Goal: Task Accomplishment & Management: Complete application form

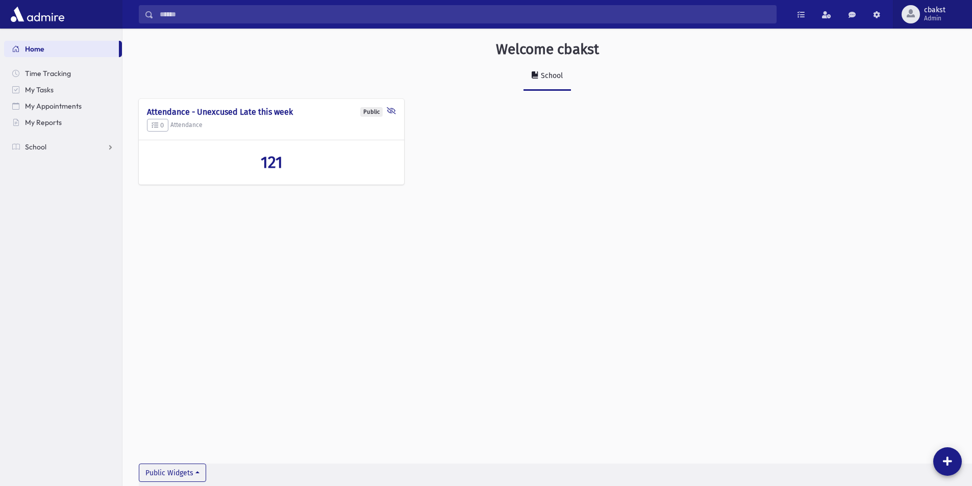
click at [932, 20] on span "Admin" at bounding box center [934, 18] width 21 height 8
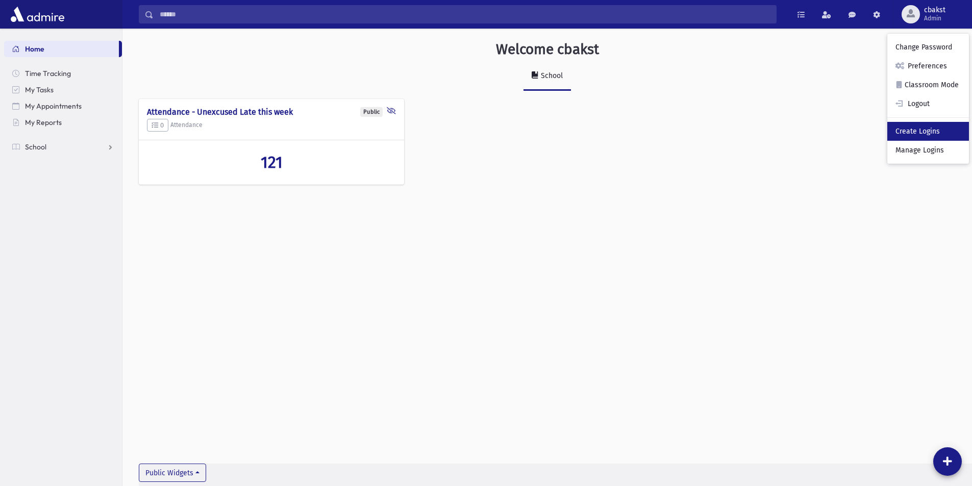
click at [913, 130] on link "Create Logins" at bounding box center [928, 131] width 82 height 19
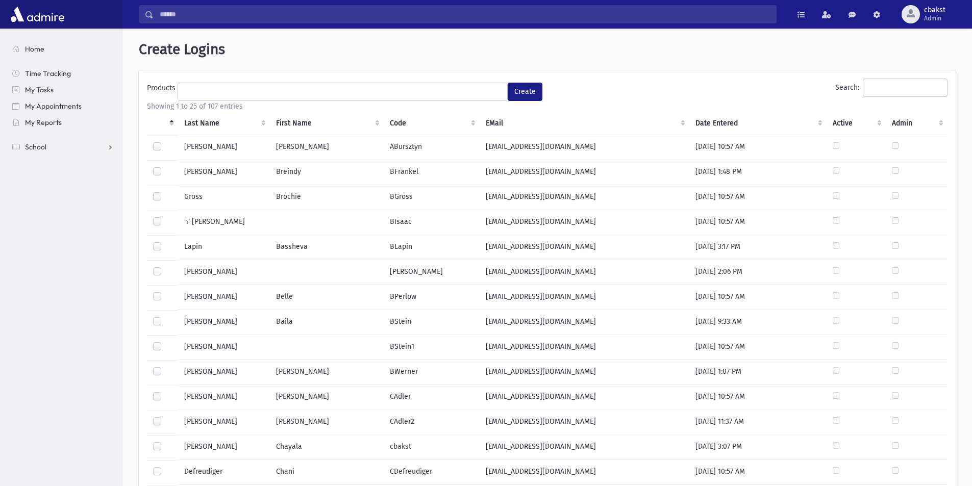
click at [199, 125] on th "Last Name" at bounding box center [224, 123] width 92 height 23
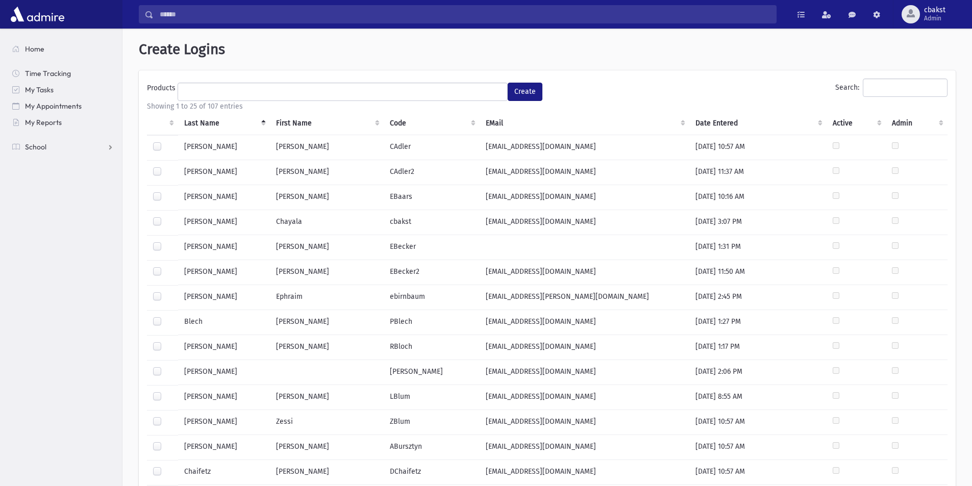
click at [165, 342] on label at bounding box center [165, 342] width 0 height 0
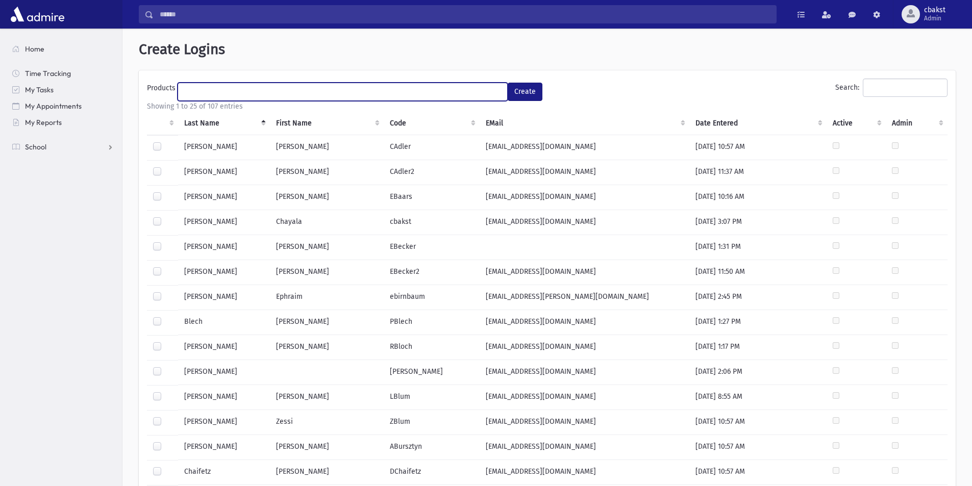
click at [266, 86] on ul at bounding box center [342, 90] width 329 height 15
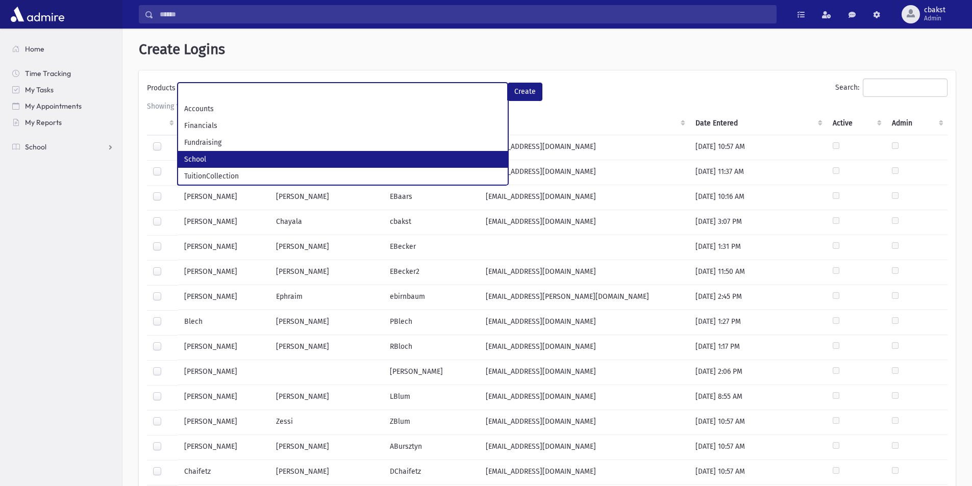
select select "*"
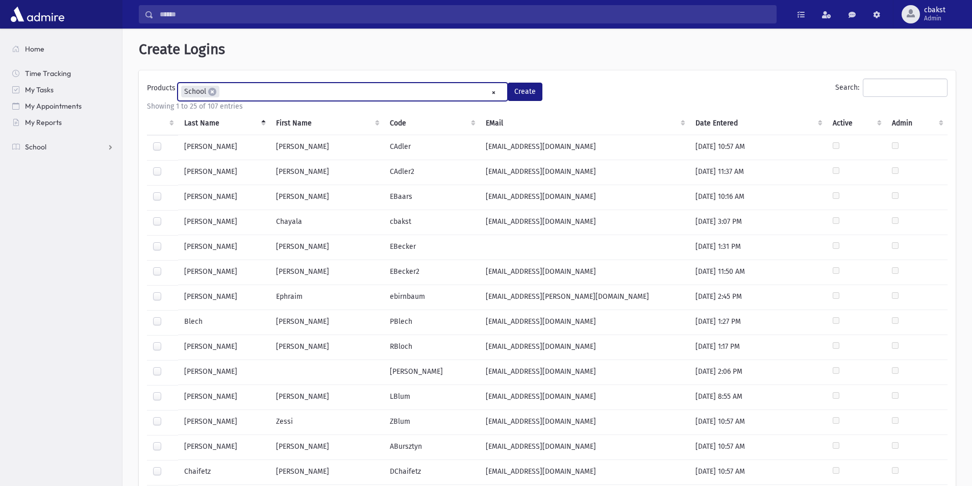
scroll to position [28, 0]
click at [514, 86] on button "Create" at bounding box center [525, 92] width 35 height 18
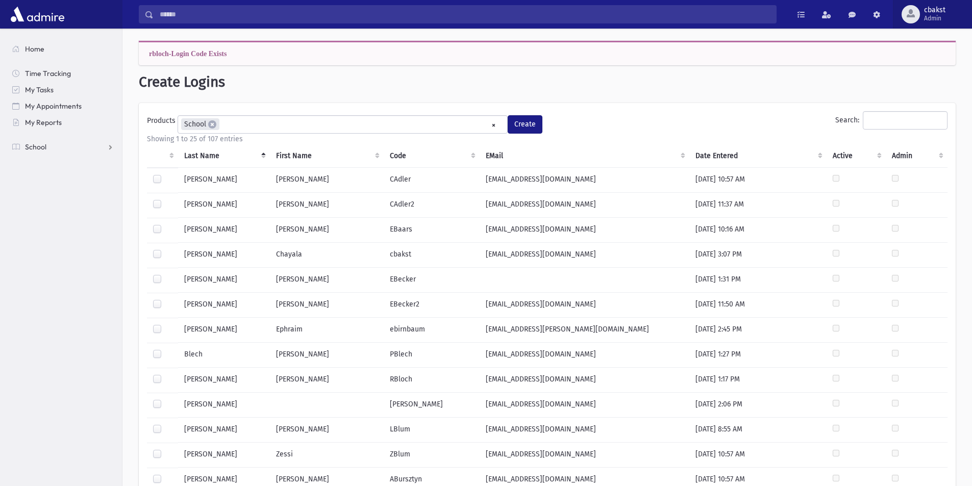
click at [942, 14] on span "Admin" at bounding box center [934, 18] width 21 height 8
click at [216, 127] on li "× School" at bounding box center [200, 124] width 38 height 12
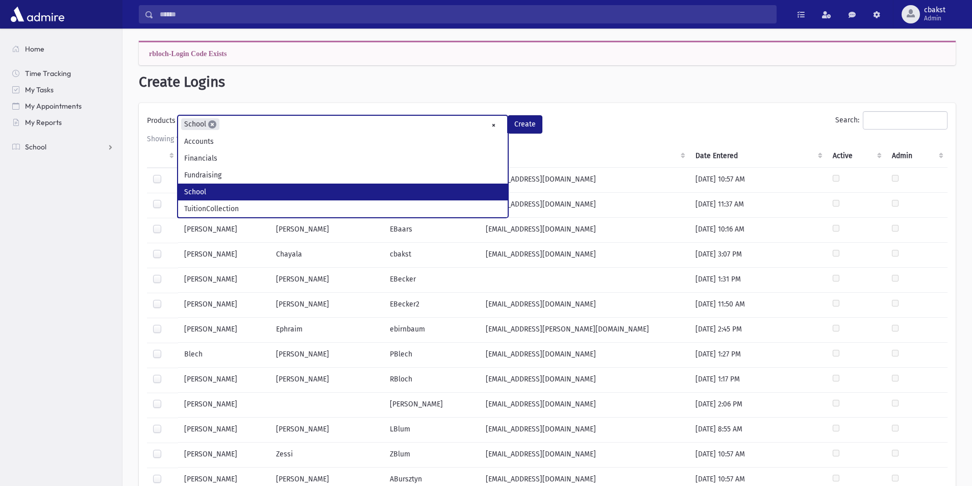
click at [212, 124] on span "×" at bounding box center [212, 124] width 8 height 8
select select
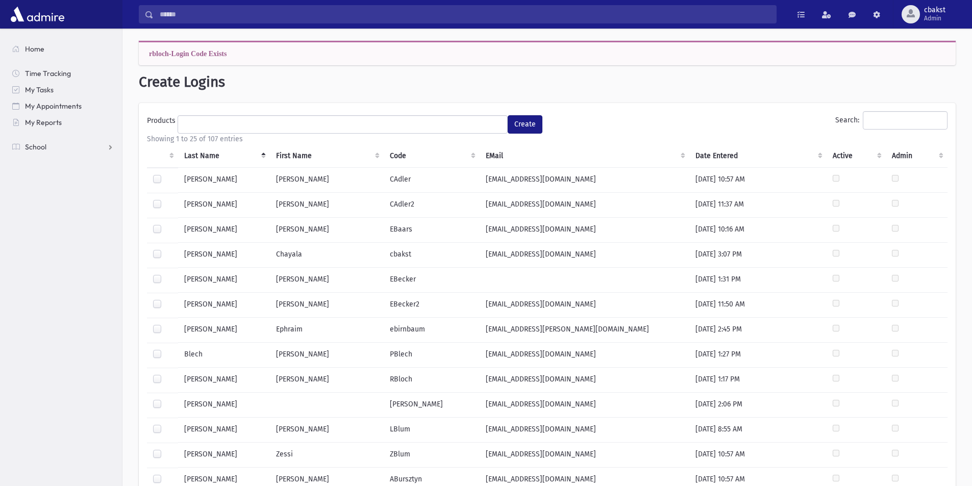
click at [656, 129] on div "Search:" at bounding box center [749, 122] width 395 height 22
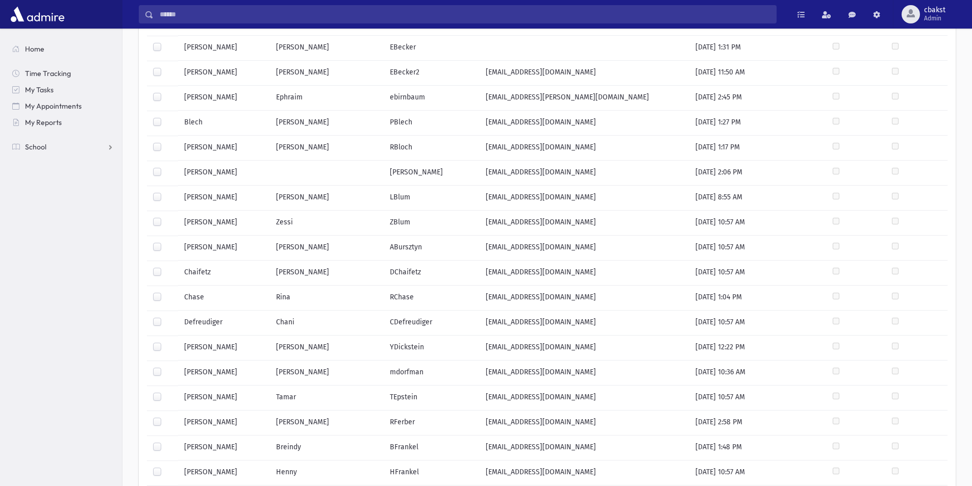
scroll to position [399, 0]
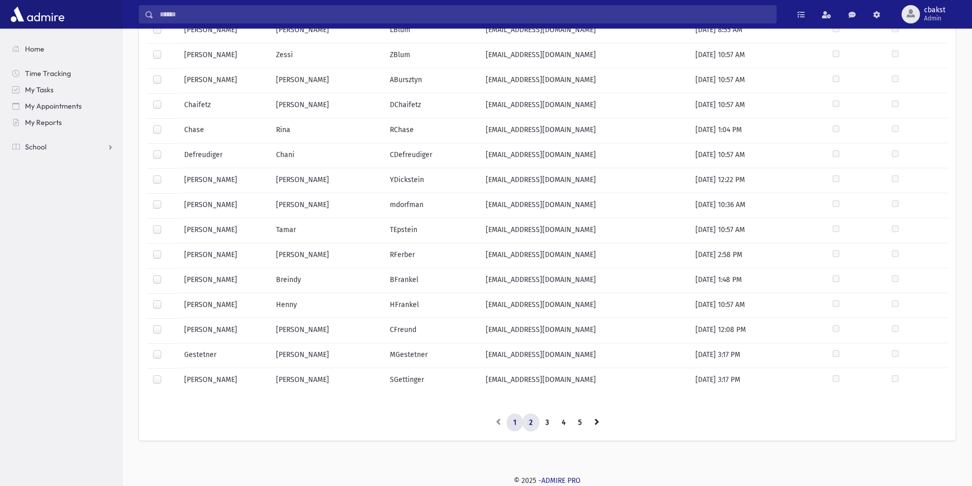
click at [530, 424] on link "2" at bounding box center [530, 423] width 17 height 18
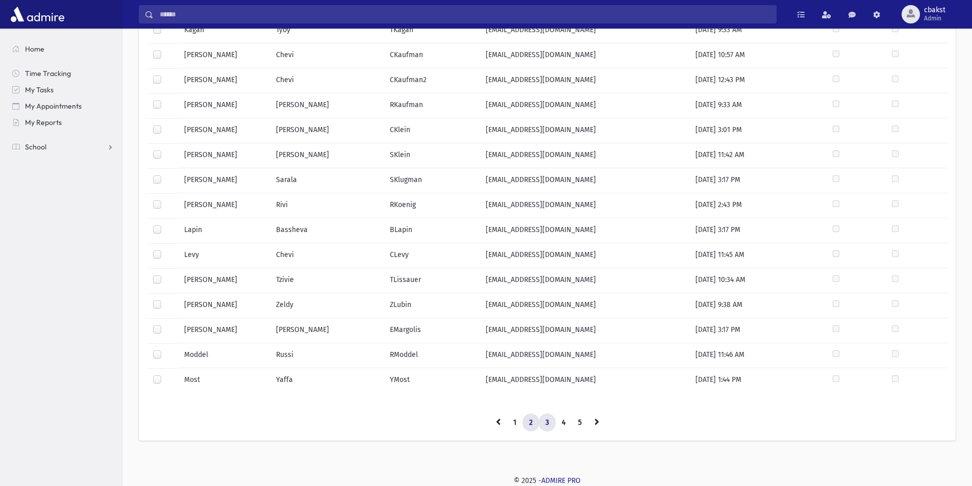
click at [552, 424] on link "3" at bounding box center [547, 423] width 17 height 18
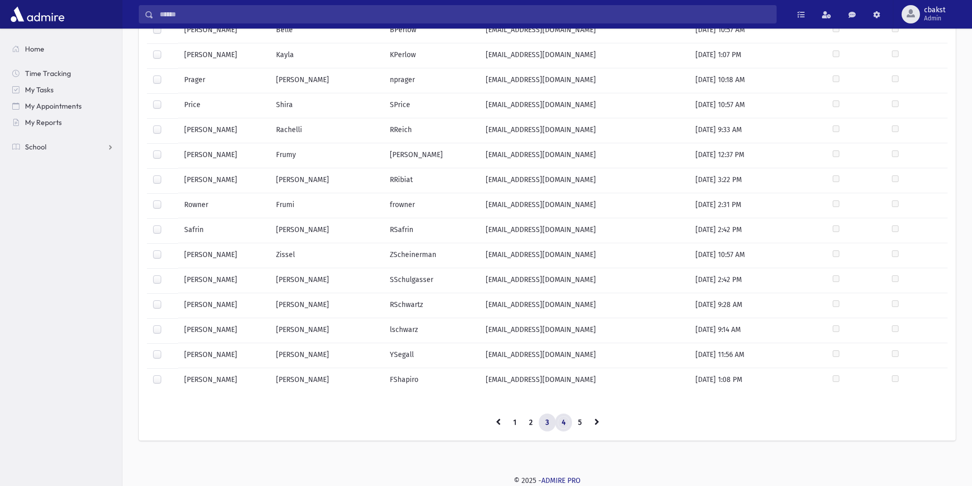
click at [568, 422] on link "4" at bounding box center [563, 423] width 17 height 18
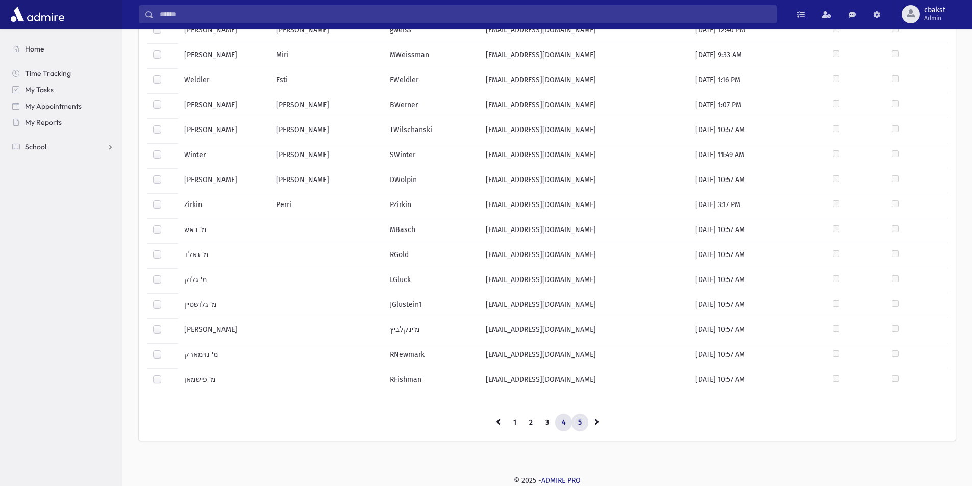
click at [582, 428] on link "5" at bounding box center [579, 423] width 17 height 18
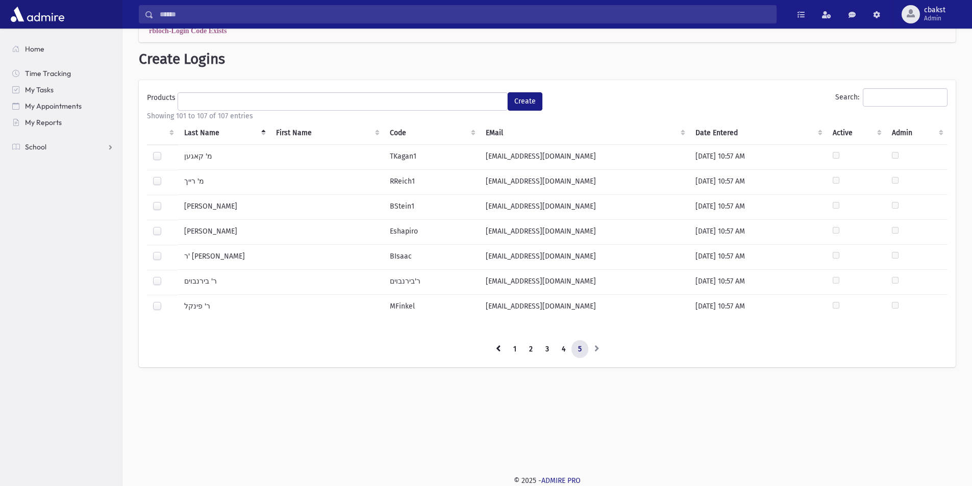
scroll to position [23, 0]
click at [564, 349] on link "4" at bounding box center [563, 349] width 17 height 18
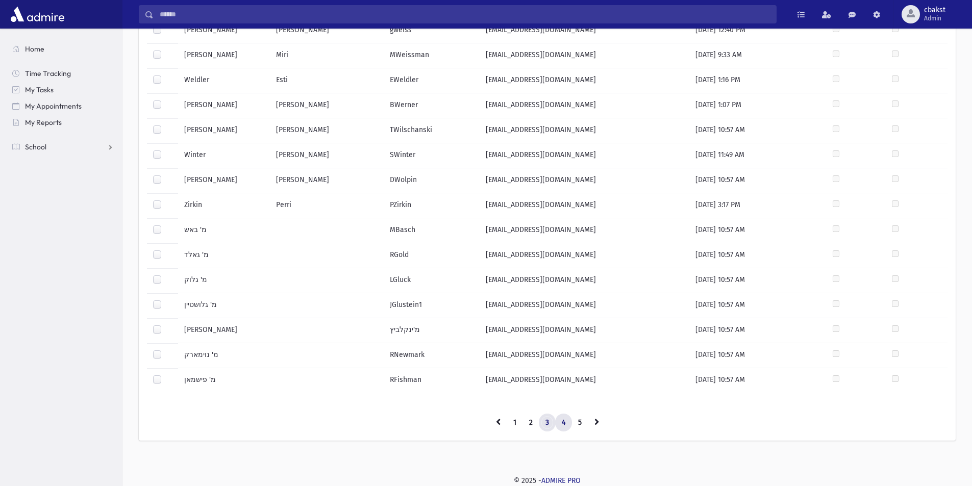
click at [546, 425] on link "3" at bounding box center [547, 423] width 17 height 18
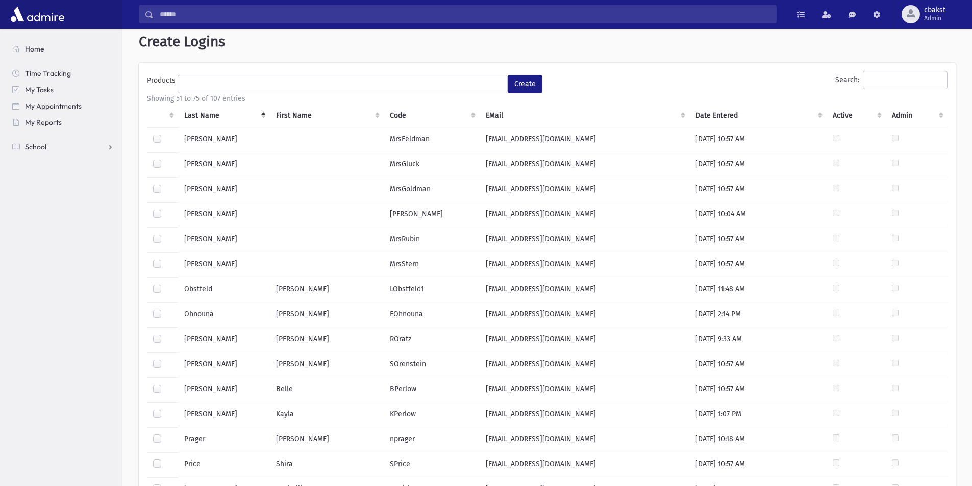
scroll to position [0, 0]
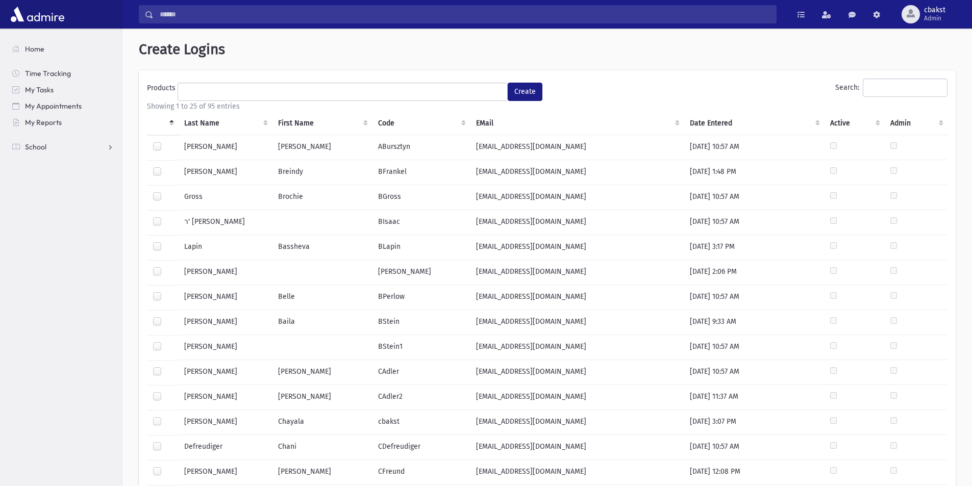
click at [191, 121] on th "Last Name" at bounding box center [225, 123] width 94 height 23
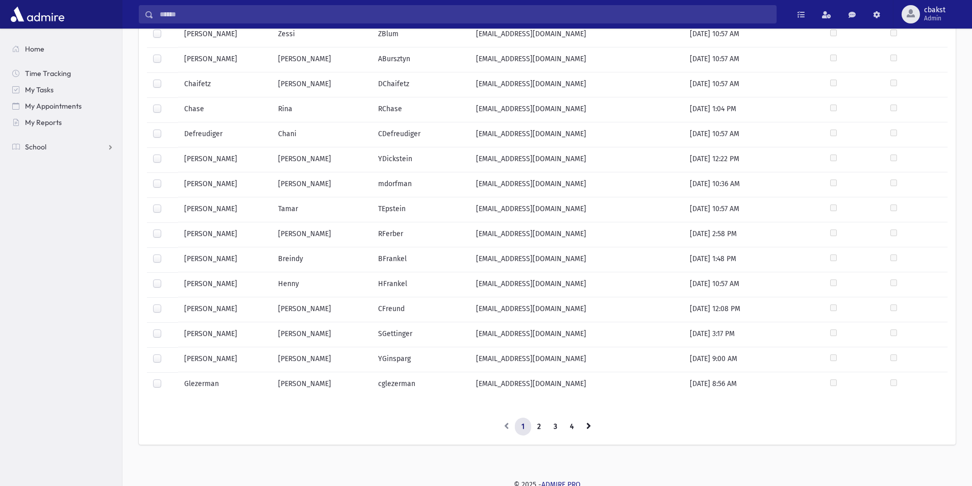
scroll to position [367, 0]
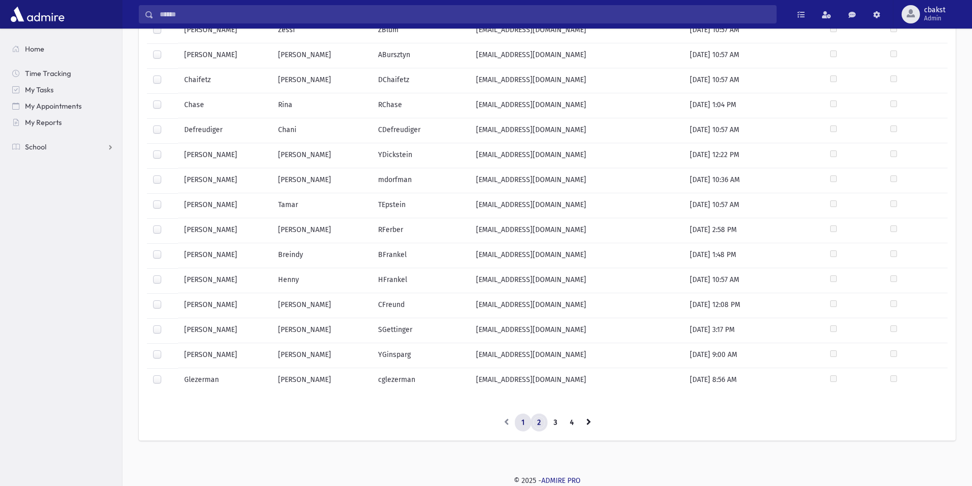
click at [533, 420] on link "2" at bounding box center [539, 423] width 17 height 18
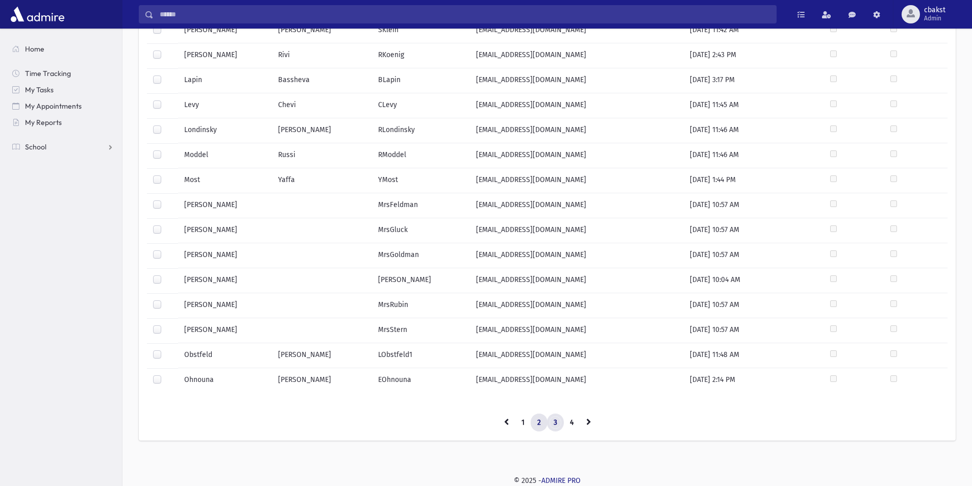
click at [559, 422] on link "3" at bounding box center [555, 423] width 17 height 18
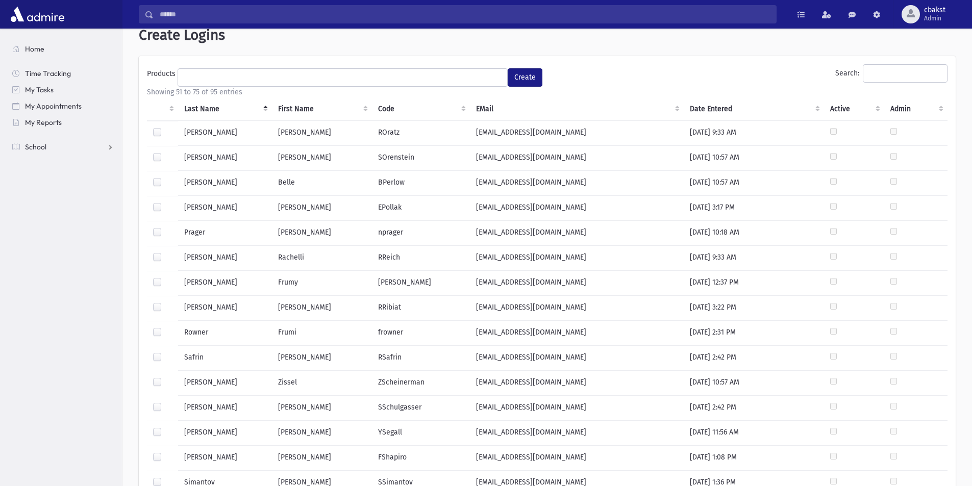
scroll to position [10, 0]
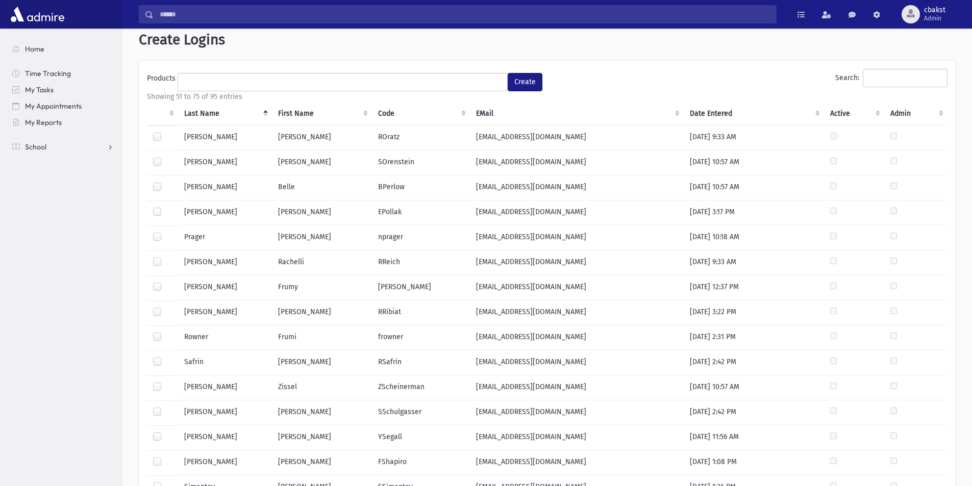
click at [165, 207] on label at bounding box center [165, 207] width 0 height 0
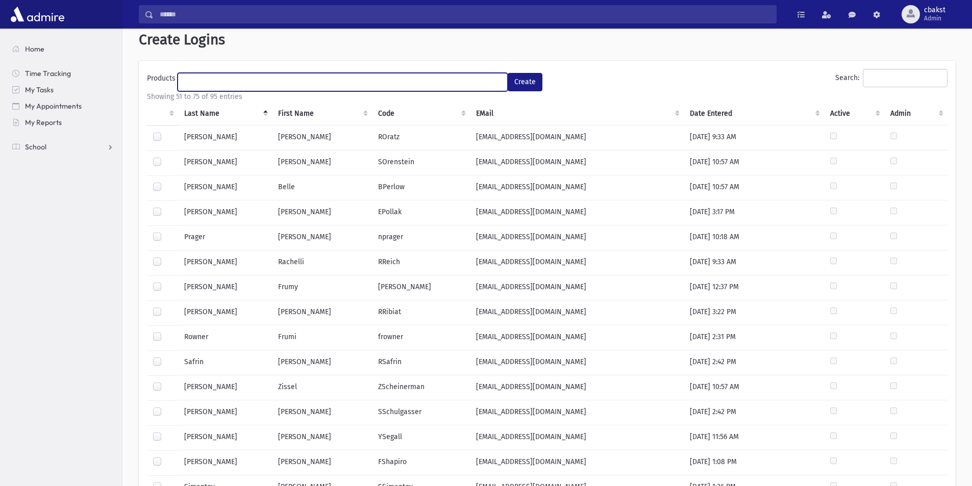
click at [220, 82] on ul at bounding box center [342, 80] width 329 height 15
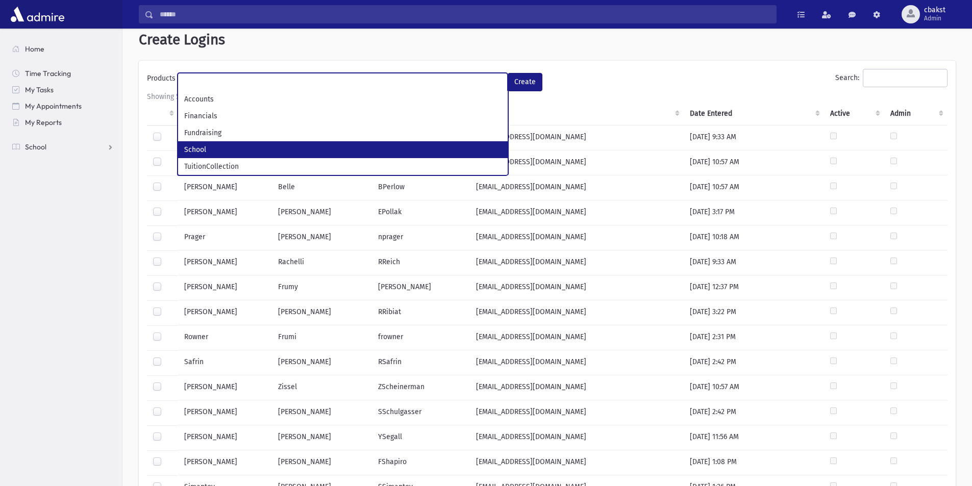
select select "*"
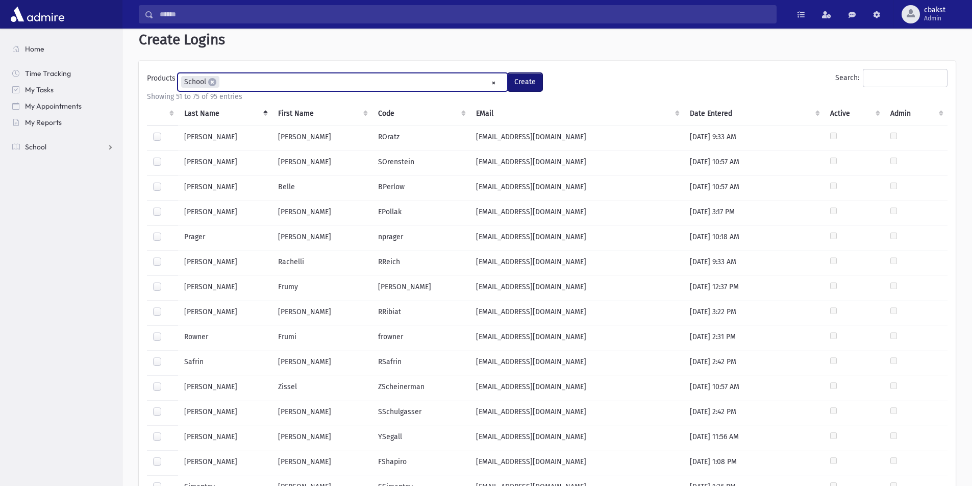
click at [520, 83] on button "Create" at bounding box center [525, 82] width 35 height 18
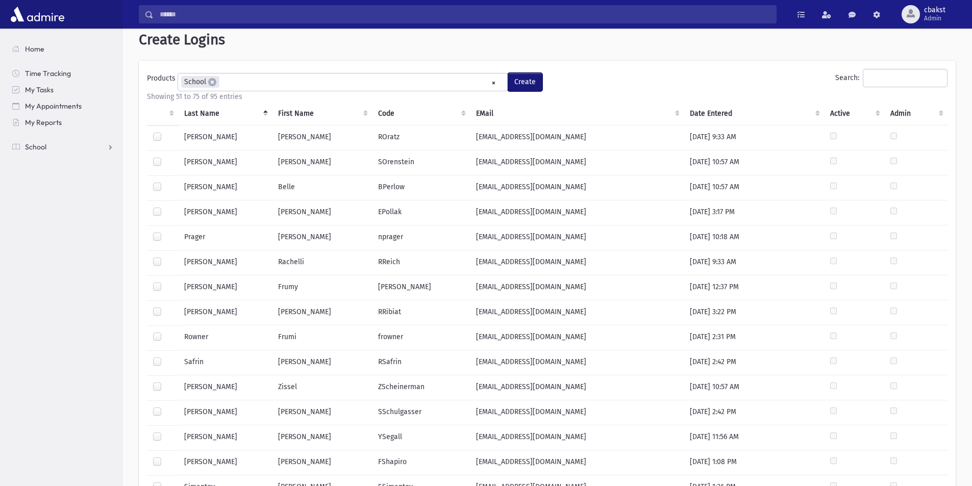
scroll to position [42, 0]
click at [522, 83] on button "Create" at bounding box center [525, 82] width 35 height 18
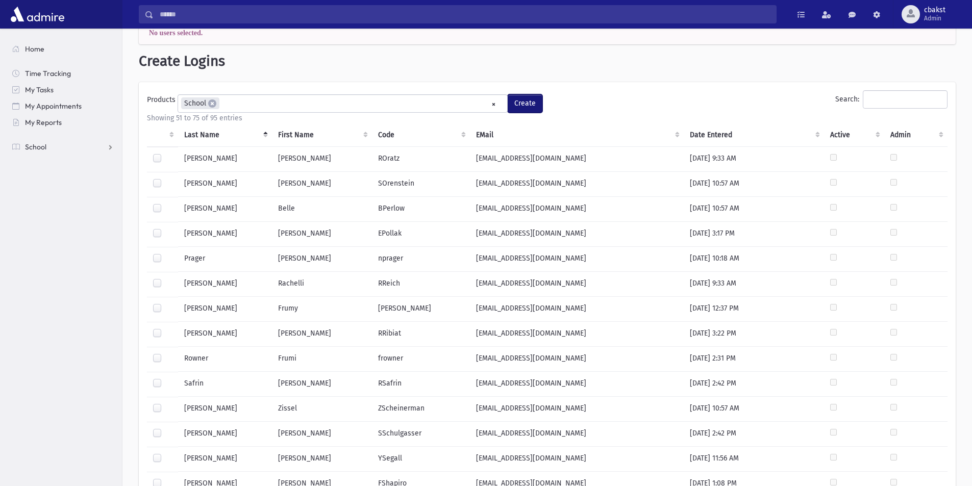
scroll to position [0, 0]
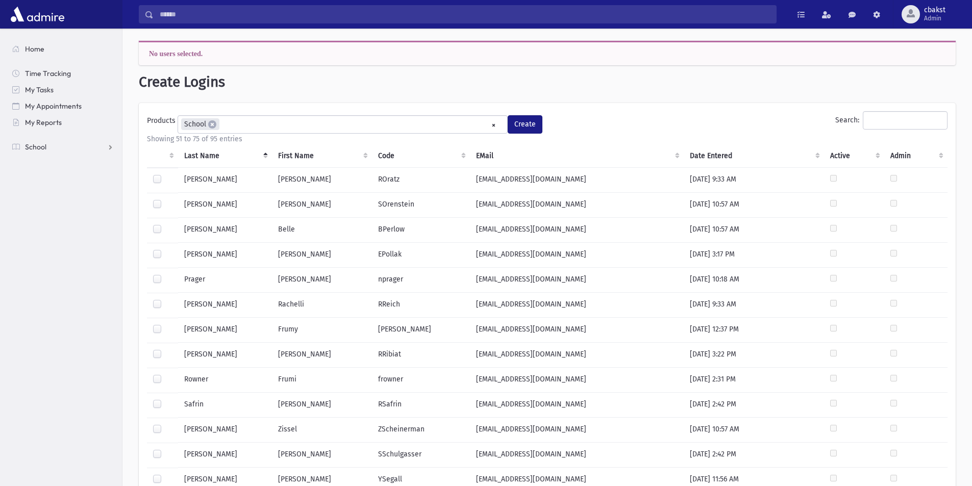
click at [165, 249] on label at bounding box center [165, 249] width 0 height 0
click at [525, 130] on button "Create" at bounding box center [525, 124] width 35 height 18
click at [165, 249] on label at bounding box center [165, 249] width 0 height 0
click at [941, 10] on span "cbakst" at bounding box center [934, 10] width 21 height 8
click at [910, 155] on link "Manage Logins" at bounding box center [928, 150] width 82 height 19
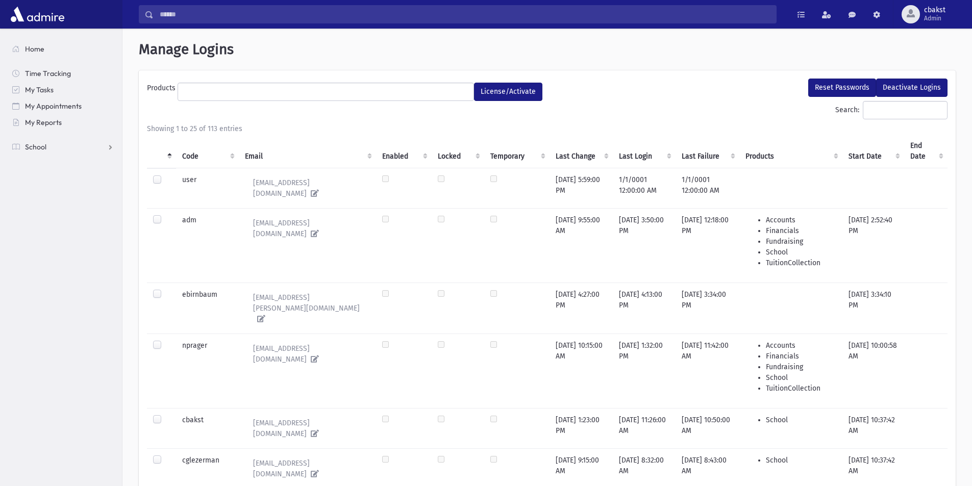
select select
click at [191, 156] on th "Code" at bounding box center [207, 151] width 63 height 34
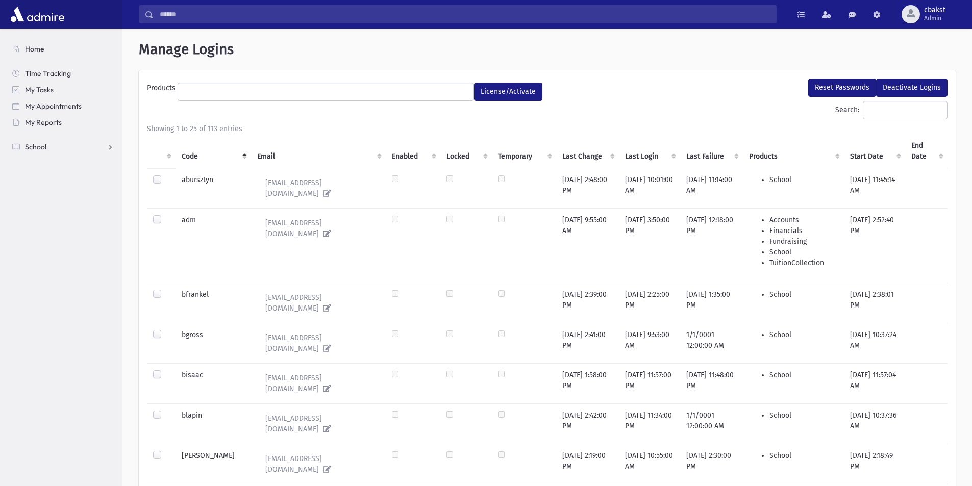
click at [165, 410] on label at bounding box center [165, 410] width 0 height 0
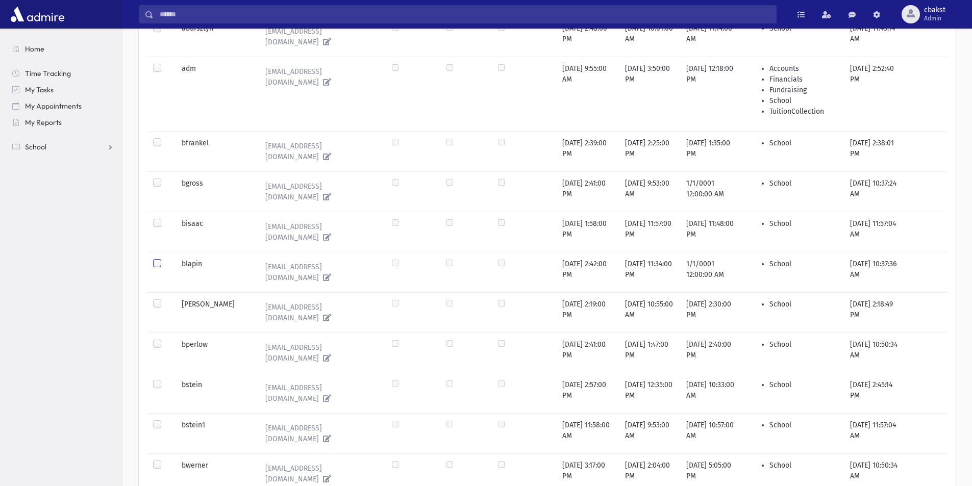
scroll to position [153, 0]
click at [165, 459] on label at bounding box center [165, 459] width 0 height 0
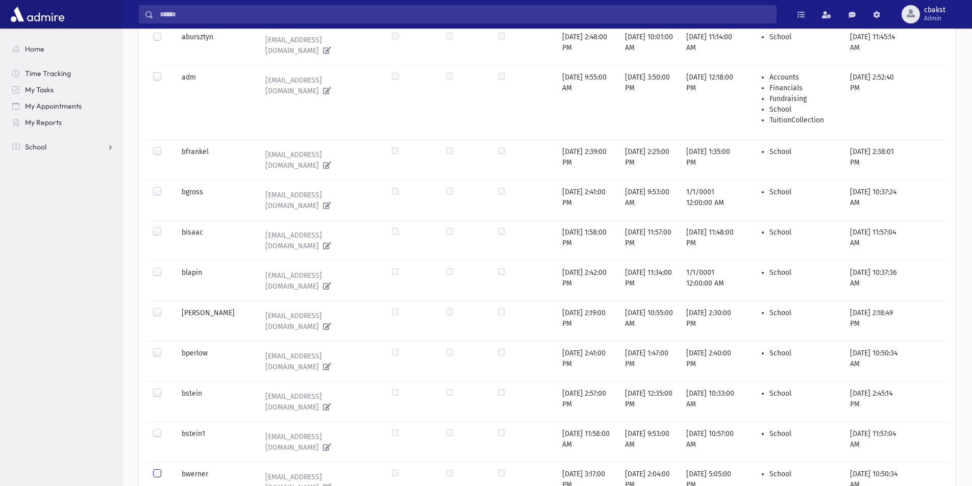
scroll to position [0, 0]
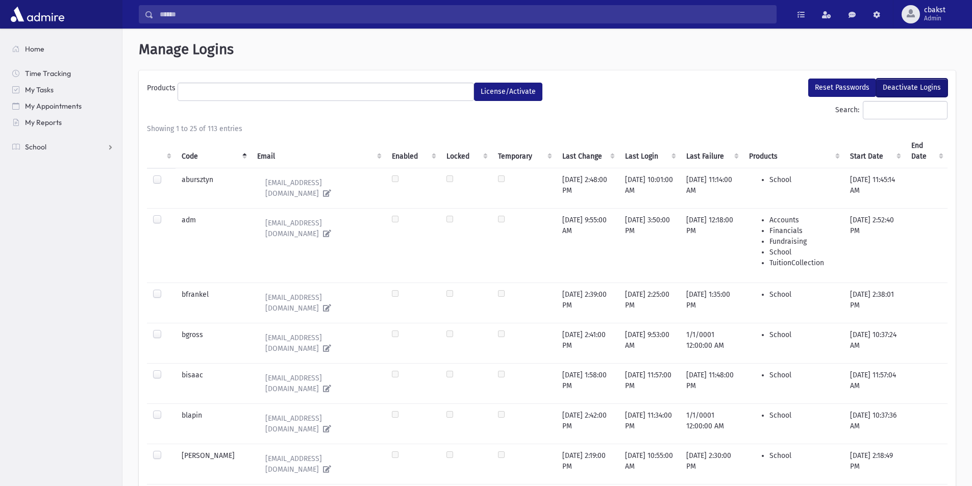
click at [928, 84] on button "Deactivate Logins" at bounding box center [911, 88] width 71 height 18
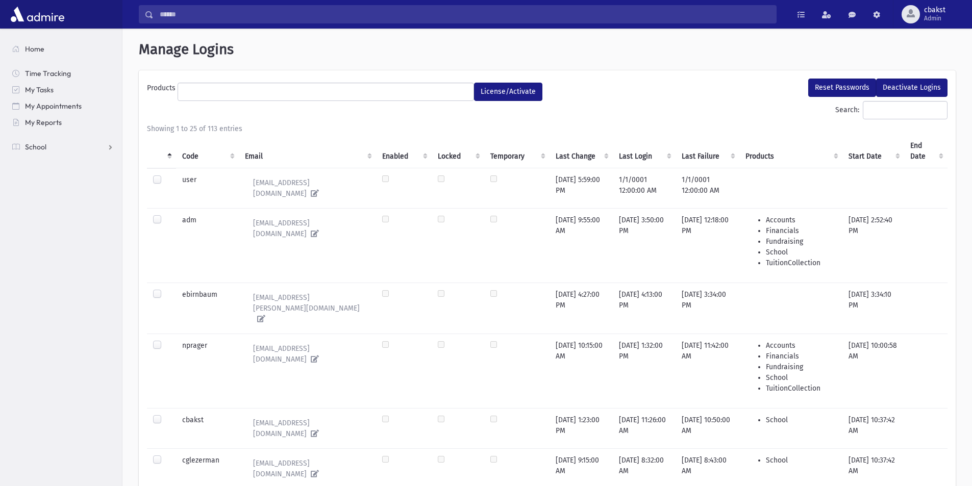
select select
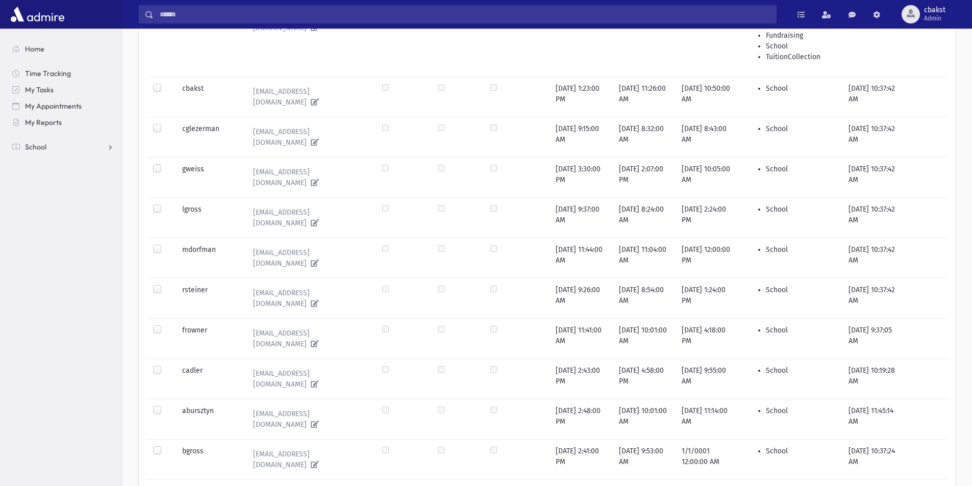
scroll to position [357, 0]
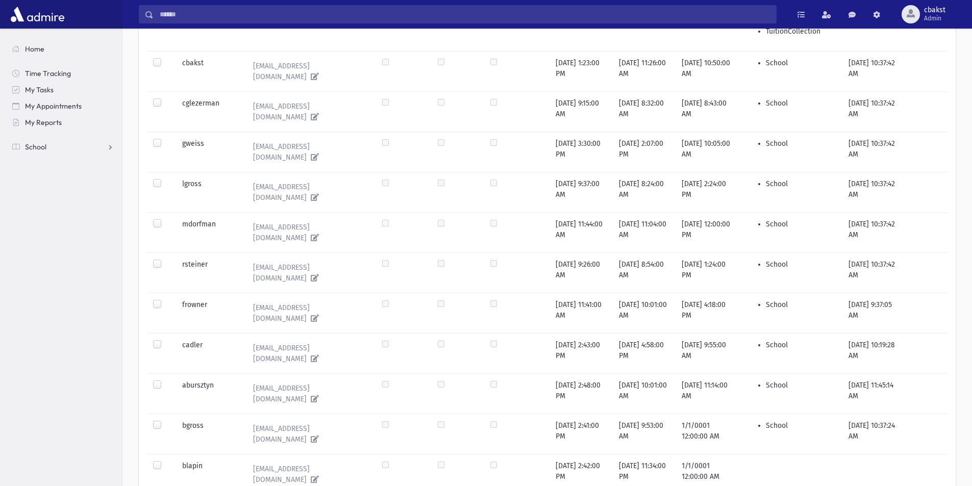
click at [165, 461] on label at bounding box center [165, 461] width 0 height 0
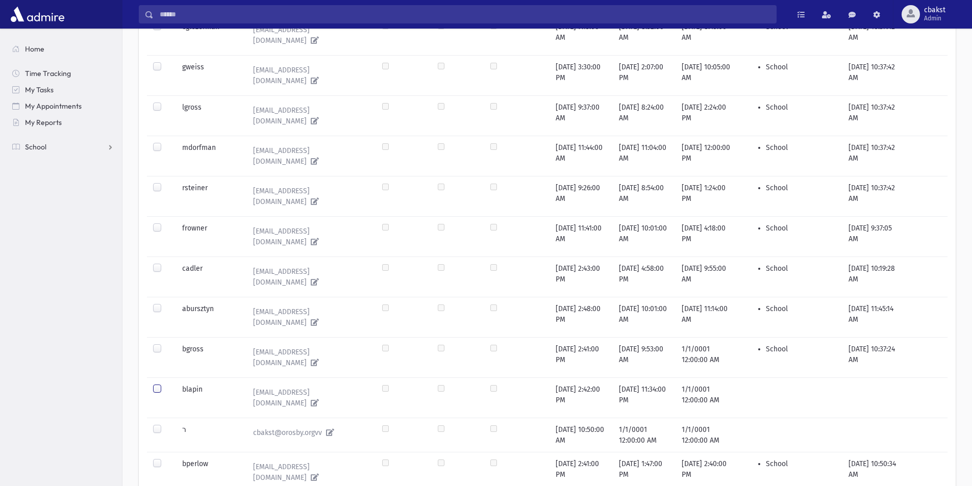
scroll to position [459, 0]
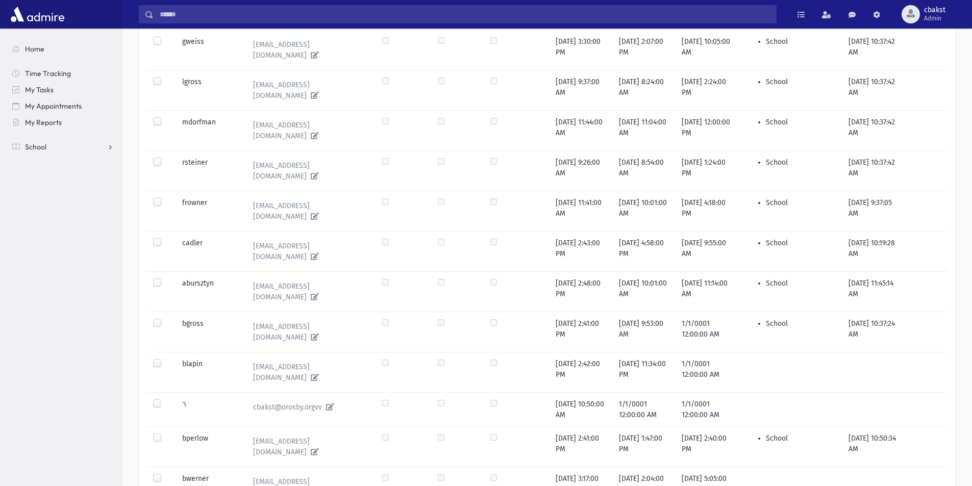
click at [165, 473] on label at bounding box center [165, 473] width 0 height 0
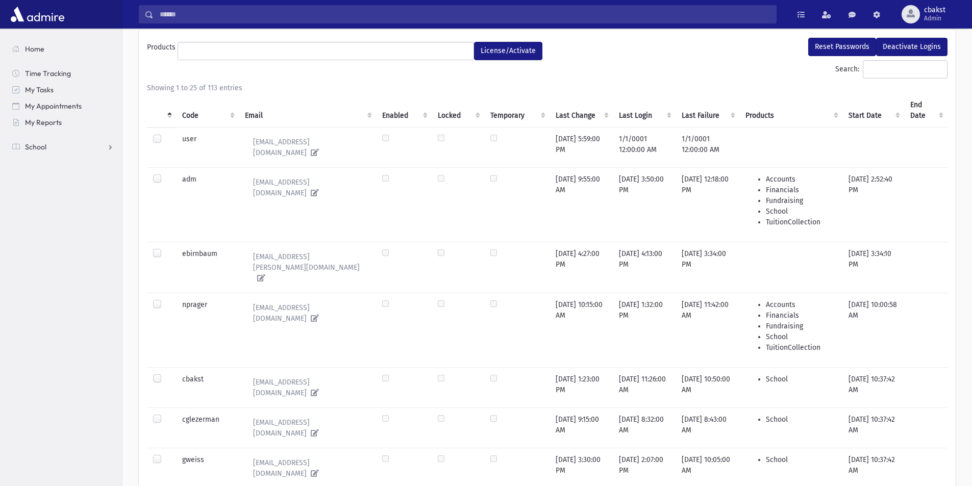
scroll to position [0, 0]
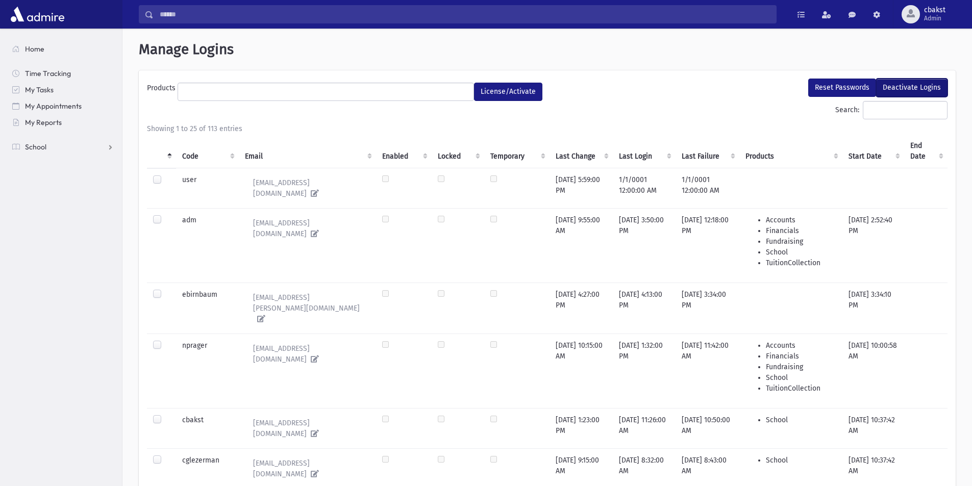
click at [927, 84] on button "Deactivate Logins" at bounding box center [911, 88] width 71 height 18
select select
click at [191, 150] on th "Code" at bounding box center [207, 151] width 63 height 34
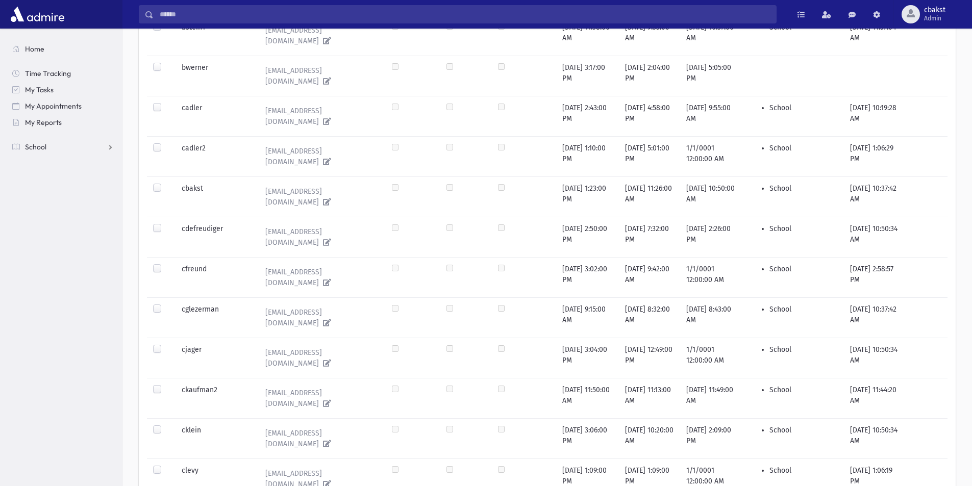
scroll to position [669, 0]
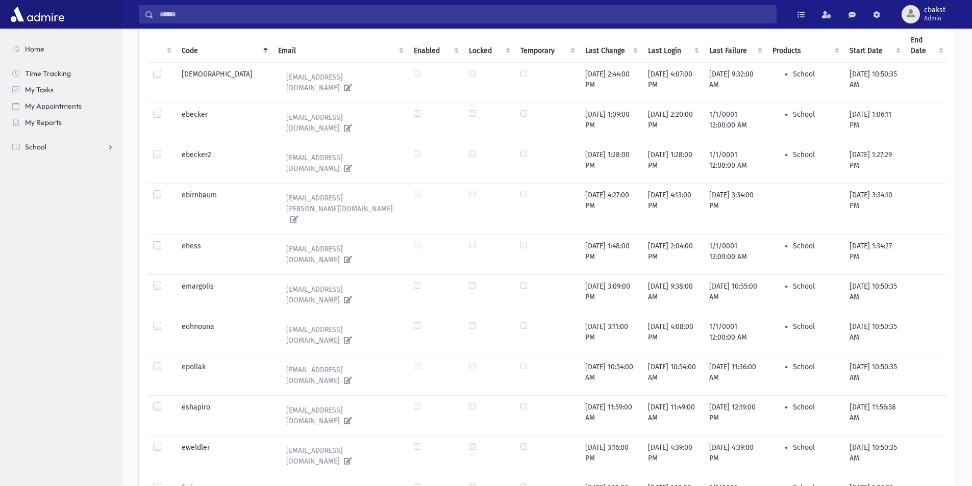
scroll to position [0, 0]
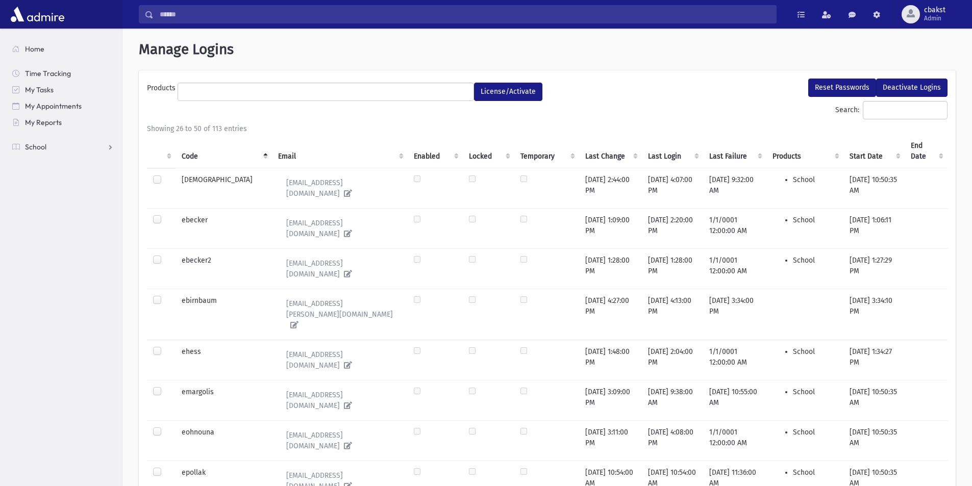
click at [165, 467] on label at bounding box center [165, 467] width 0 height 0
click at [841, 84] on button "Reset Passwords" at bounding box center [842, 88] width 68 height 18
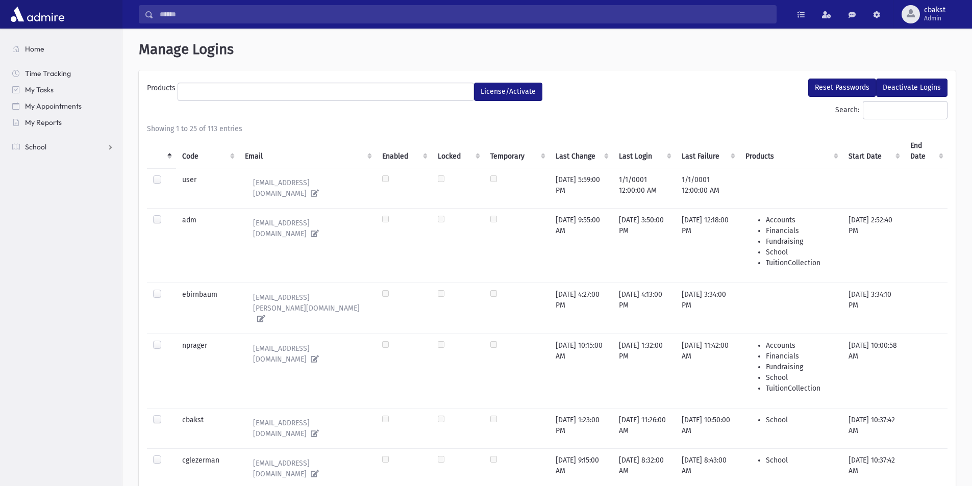
select select
click at [196, 159] on th "Code" at bounding box center [207, 151] width 63 height 34
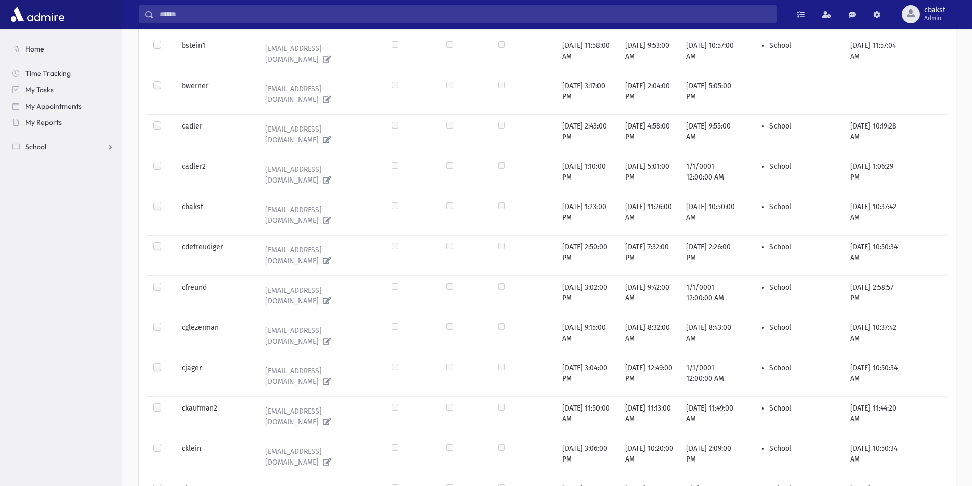
scroll to position [669, 0]
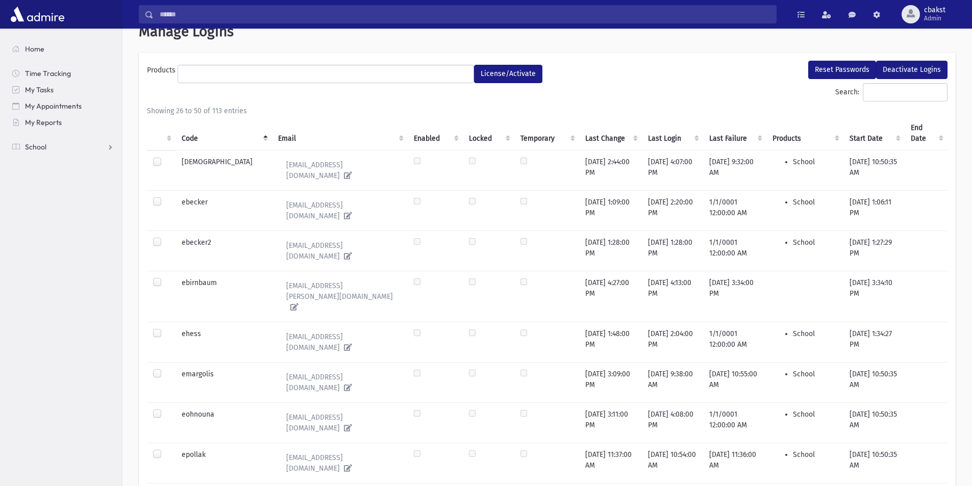
scroll to position [17, 0]
click at [193, 137] on th "Code" at bounding box center [223, 134] width 97 height 34
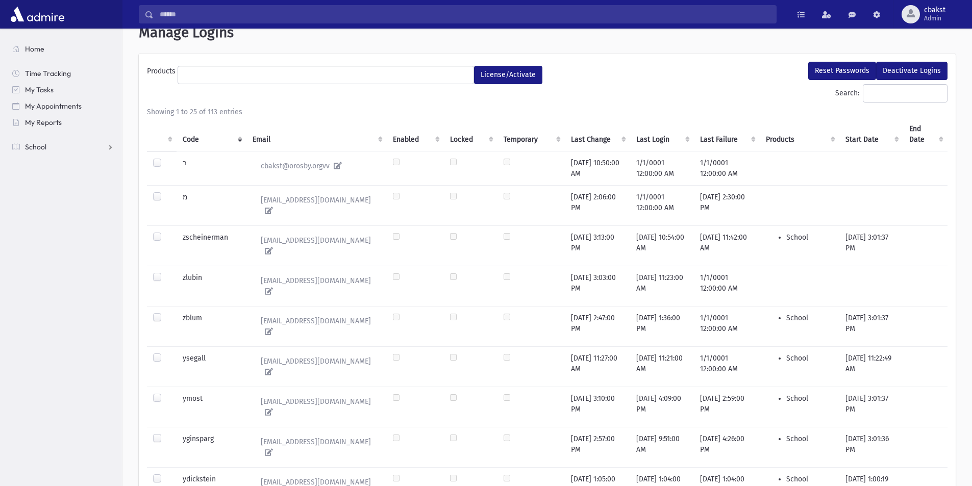
click at [193, 137] on th "Code" at bounding box center [211, 134] width 70 height 34
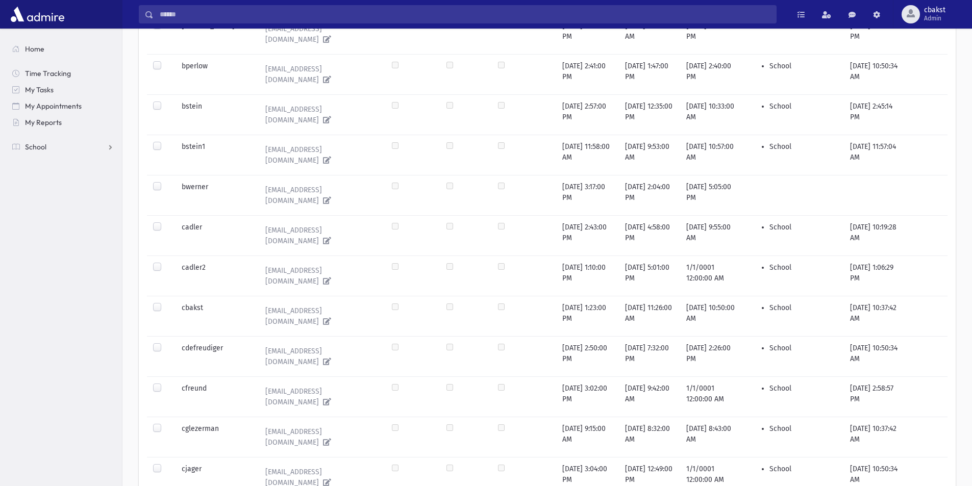
scroll to position [669, 0]
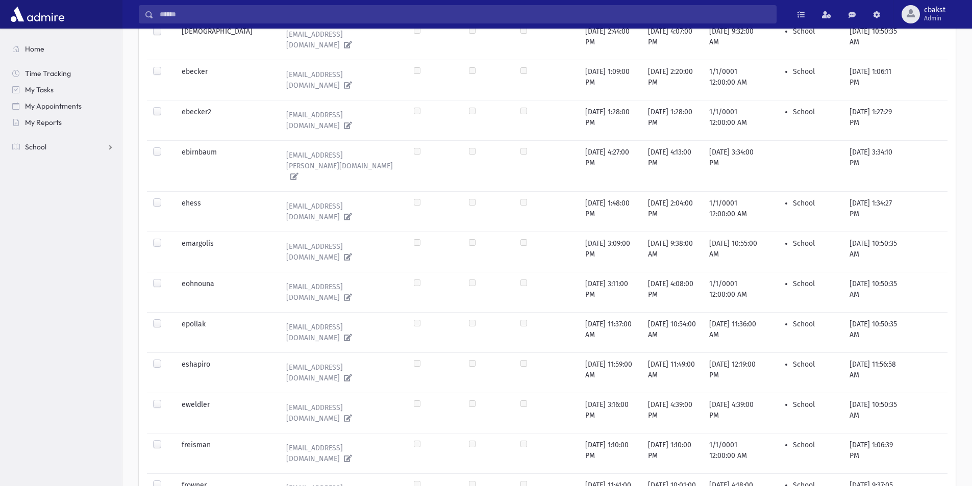
scroll to position [0, 0]
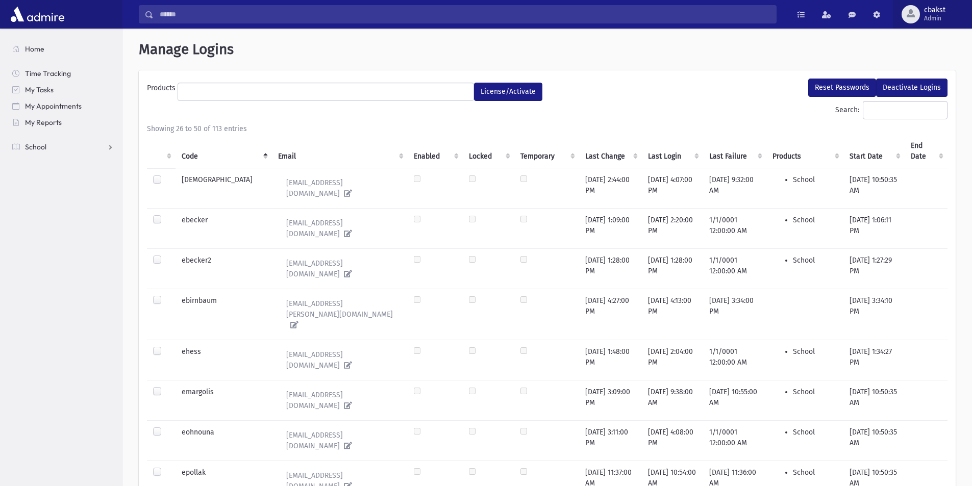
click at [929, 19] on span "Admin" at bounding box center [934, 18] width 21 height 8
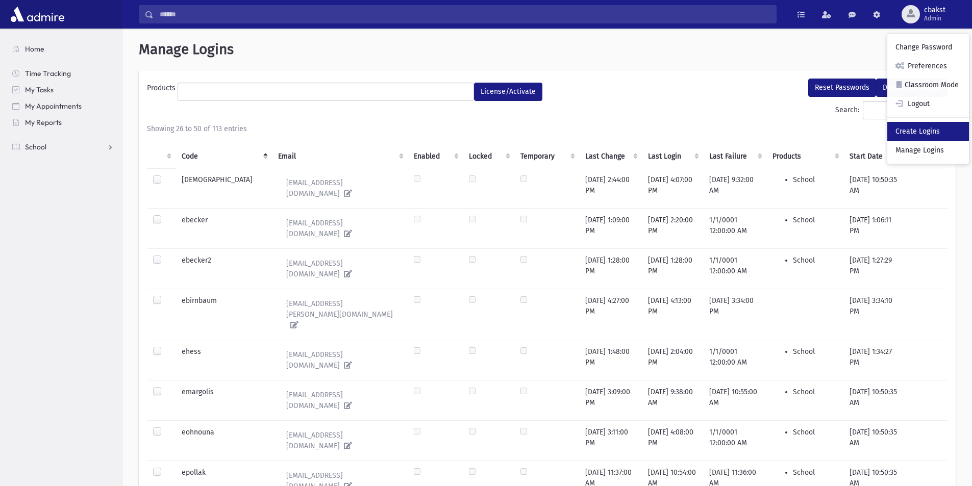
click at [941, 130] on link "Create Logins" at bounding box center [928, 131] width 82 height 19
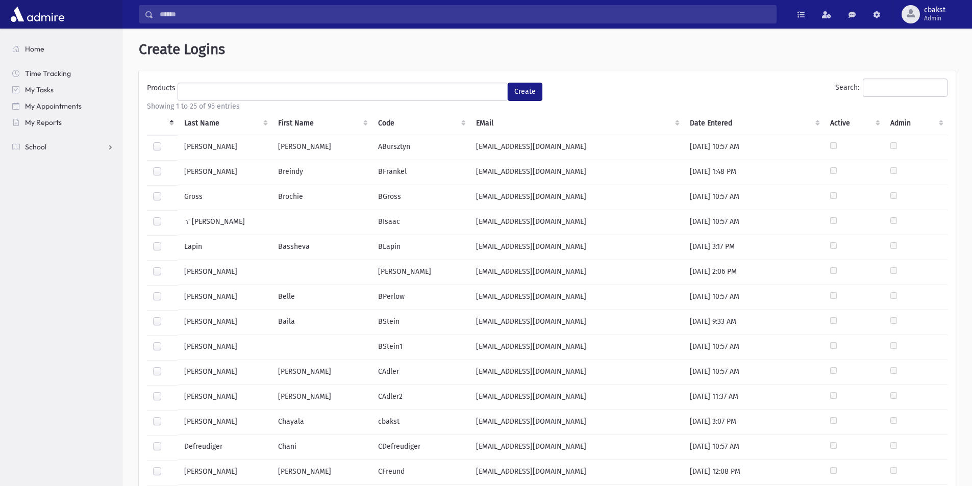
select select
click at [196, 130] on th "Last Name" at bounding box center [225, 123] width 94 height 23
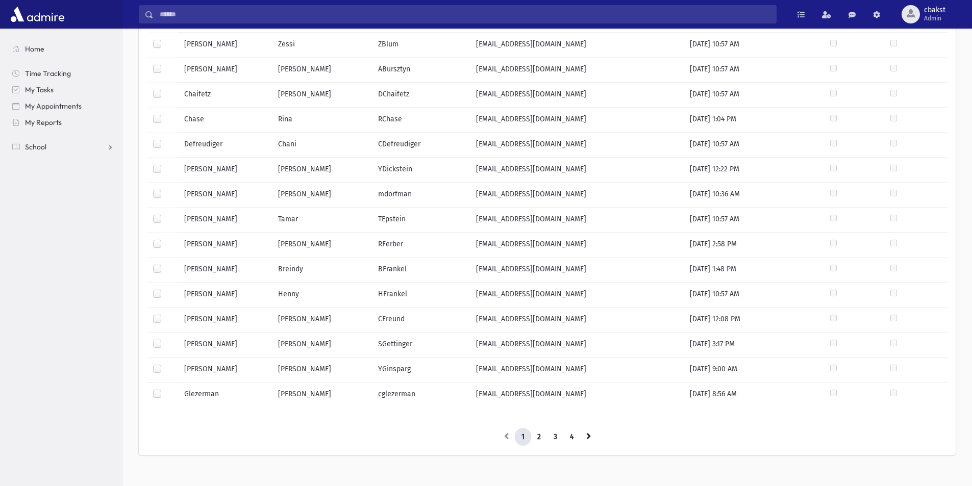
scroll to position [357, 0]
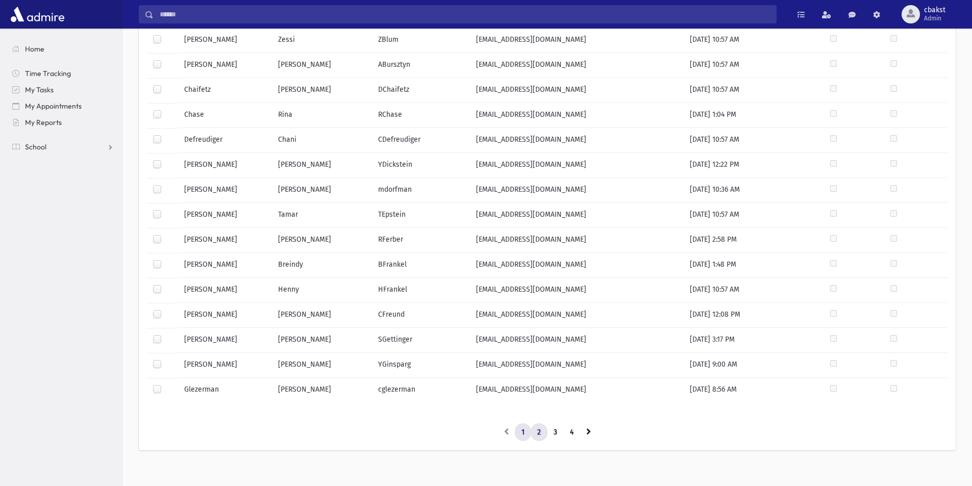
click at [539, 428] on link "2" at bounding box center [539, 432] width 17 height 18
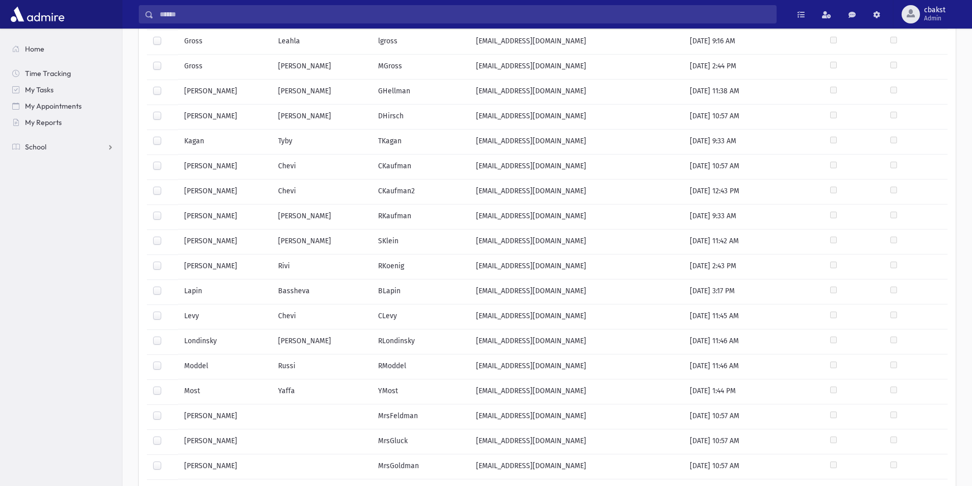
scroll to position [0, 0]
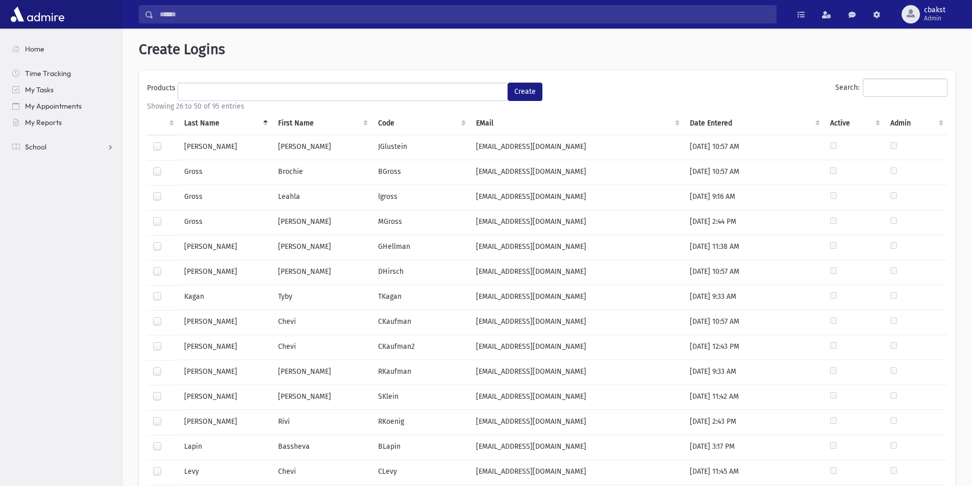
click at [165, 242] on label at bounding box center [165, 242] width 0 height 0
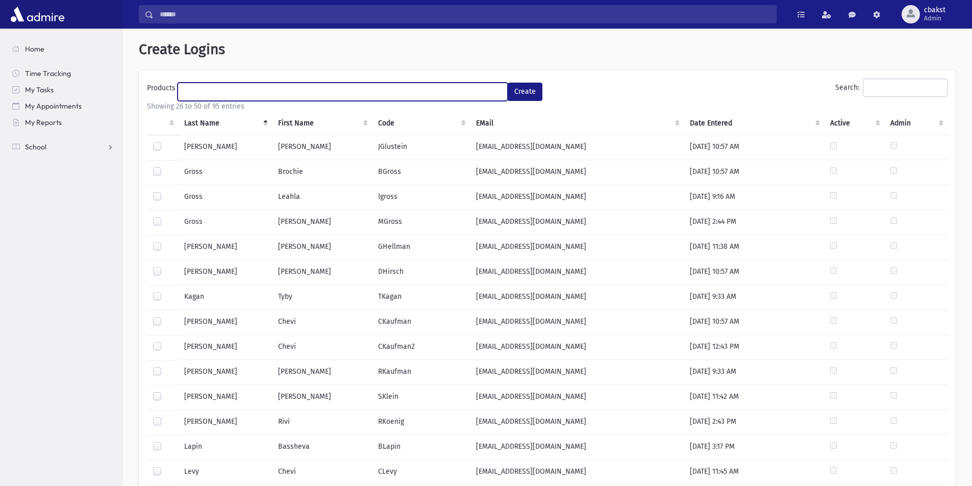
click at [257, 91] on ul at bounding box center [342, 90] width 329 height 15
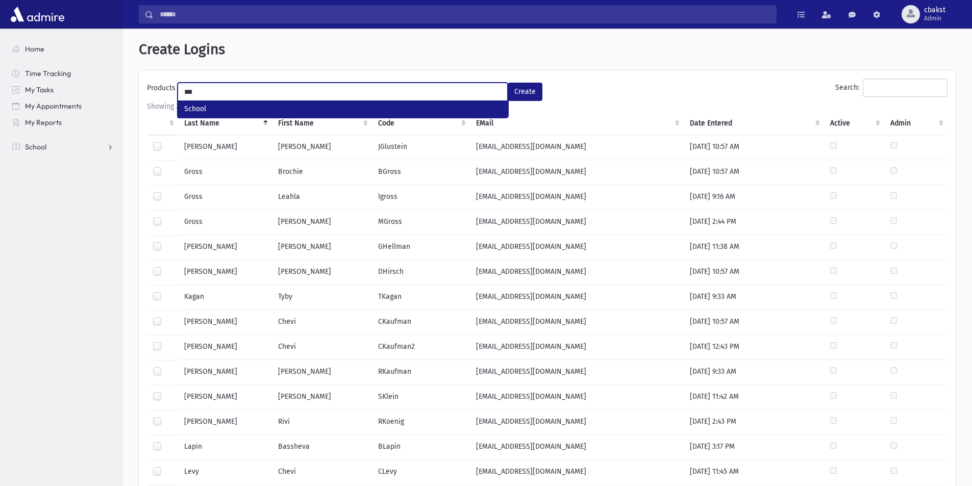
type input "***"
select select "*"
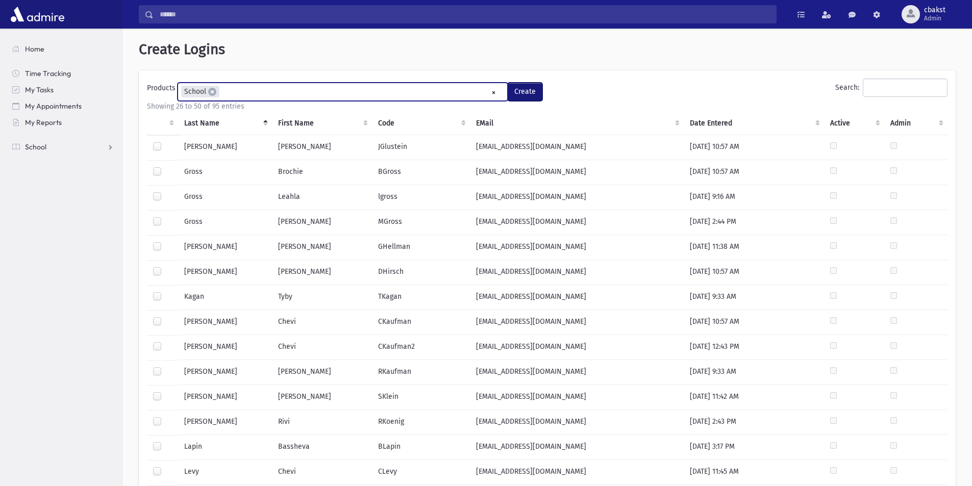
click at [540, 90] on button "Create" at bounding box center [525, 92] width 35 height 18
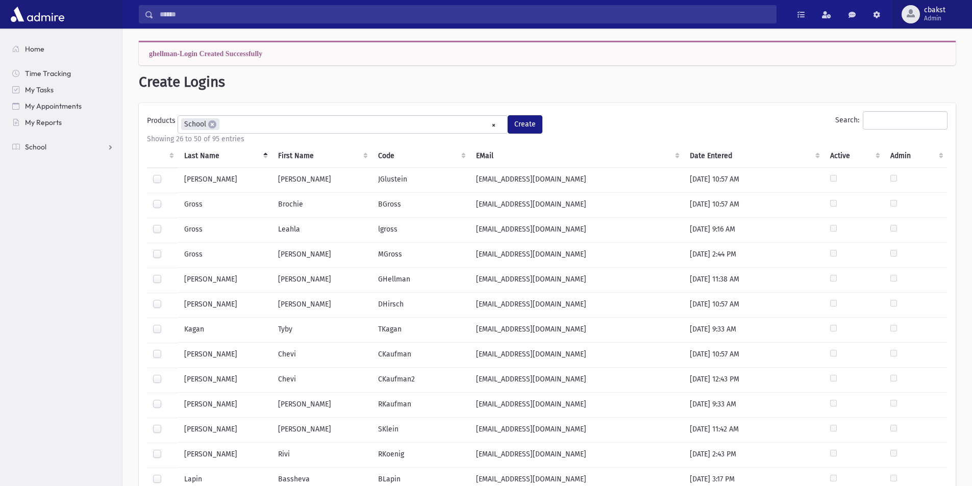
click at [941, 24] on button "cbakst Admin" at bounding box center [932, 14] width 79 height 29
click at [695, 119] on div "Search:" at bounding box center [749, 122] width 395 height 22
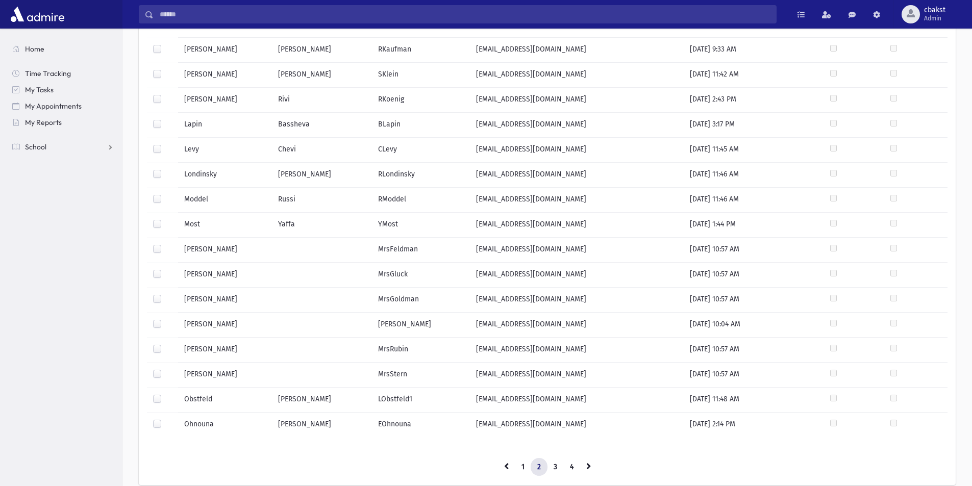
scroll to position [357, 0]
click at [524, 468] on link "1" at bounding box center [523, 465] width 16 height 18
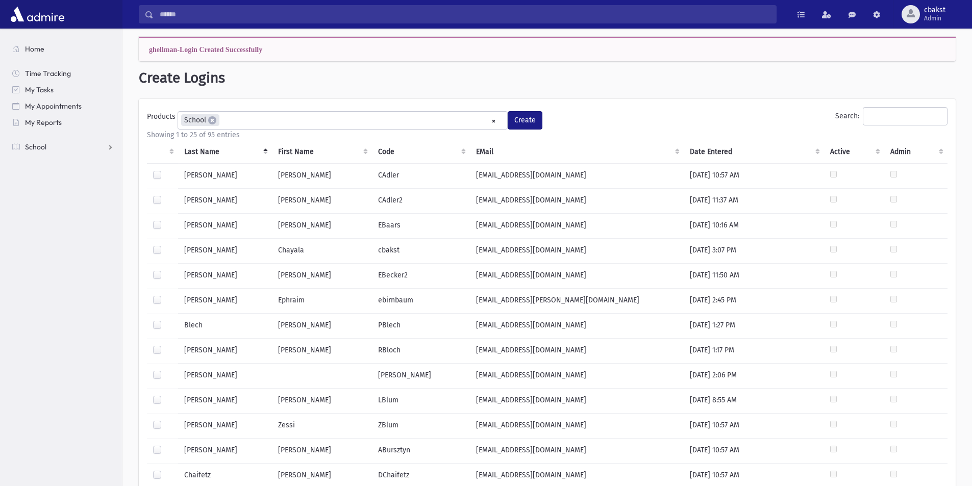
scroll to position [0, 0]
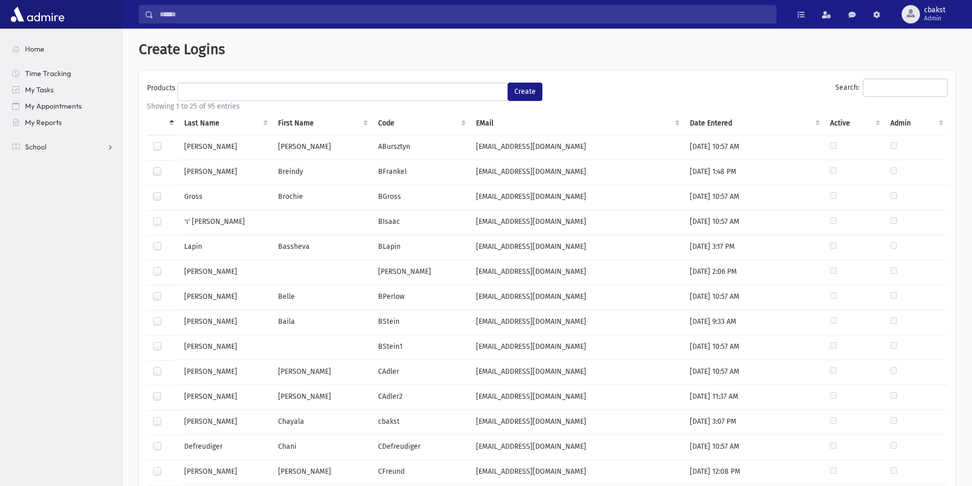
click at [203, 127] on th "Last Name" at bounding box center [225, 123] width 94 height 23
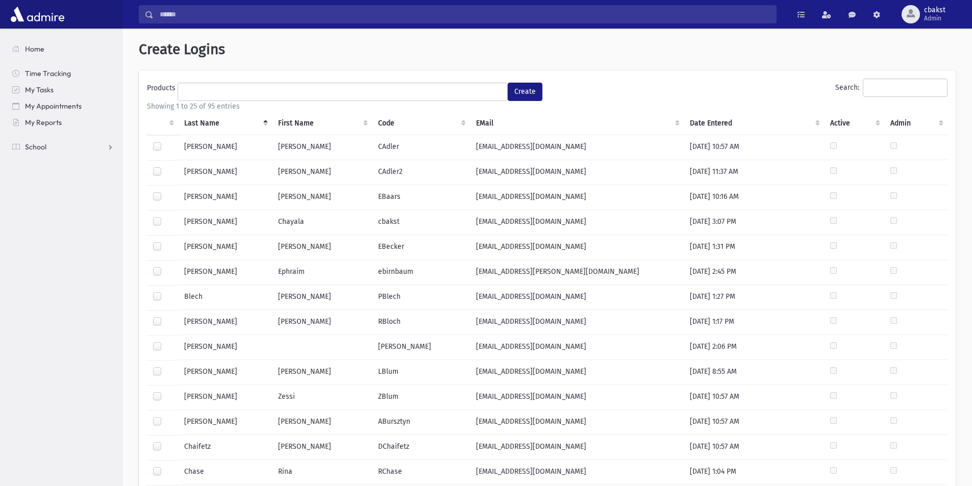
click at [165, 242] on label at bounding box center [165, 242] width 0 height 0
click at [342, 94] on ul at bounding box center [342, 90] width 329 height 15
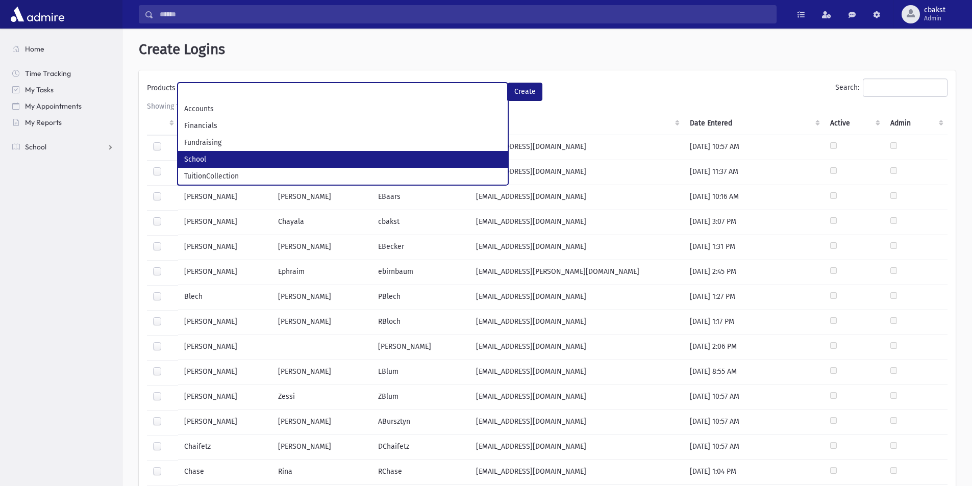
select select "*"
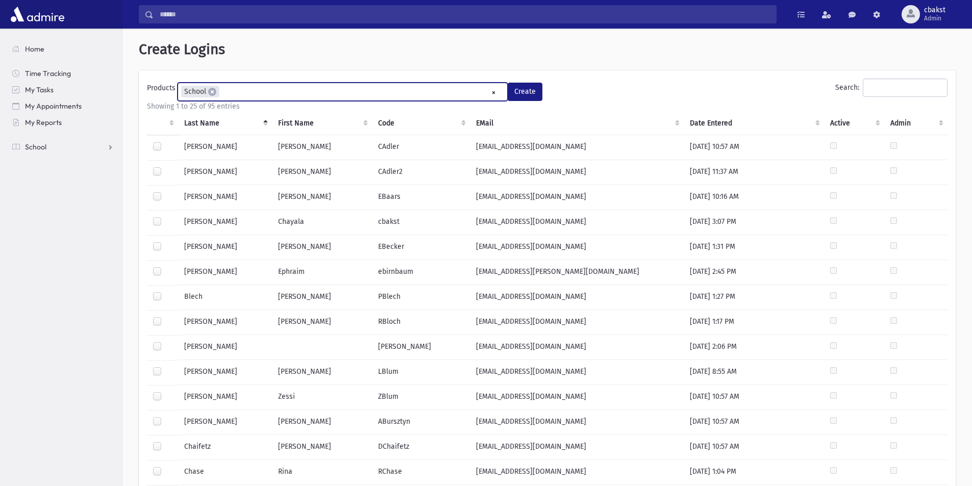
scroll to position [28, 0]
click at [526, 91] on button "Create" at bounding box center [525, 92] width 35 height 18
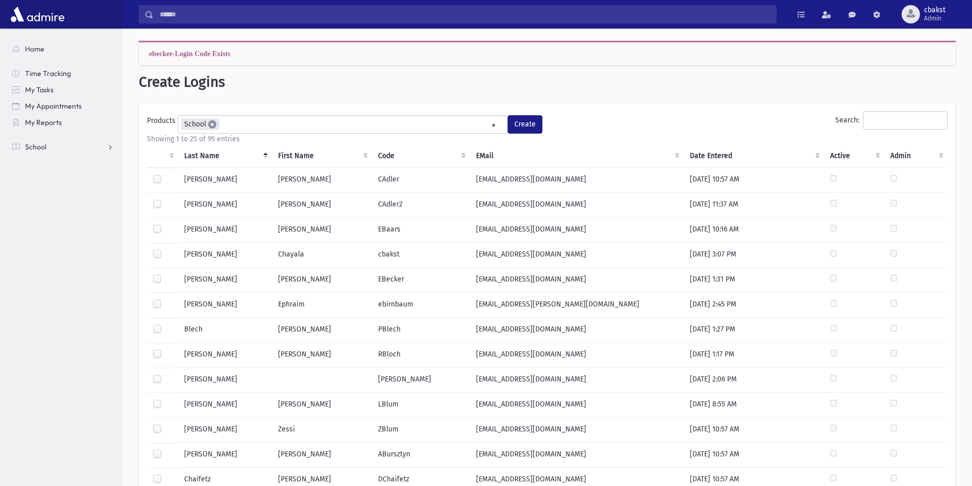
click at [215, 124] on span "×" at bounding box center [212, 124] width 8 height 8
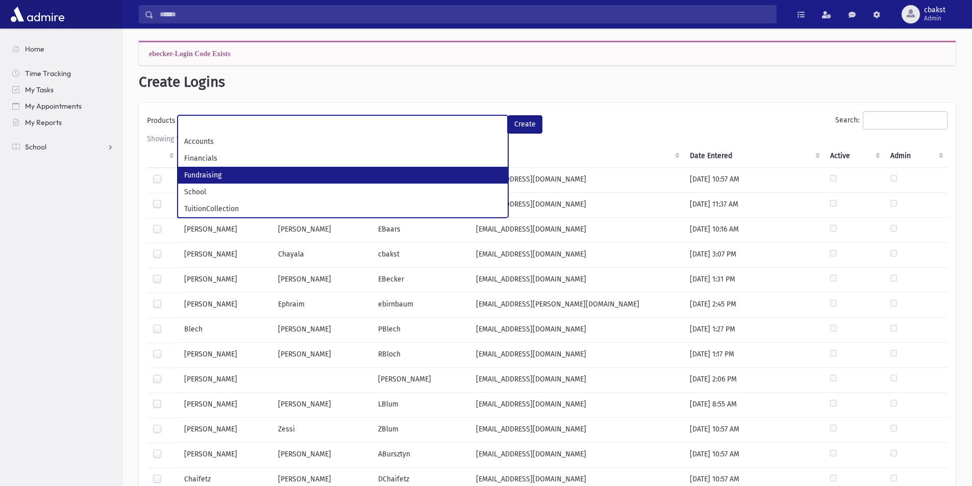
click at [466, 86] on h1 "Create Logins" at bounding box center [547, 81] width 817 height 17
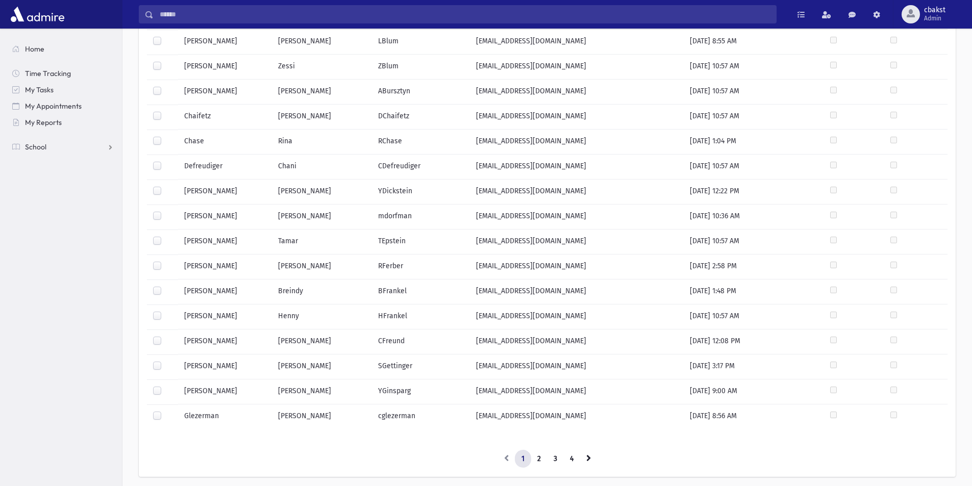
scroll to position [399, 0]
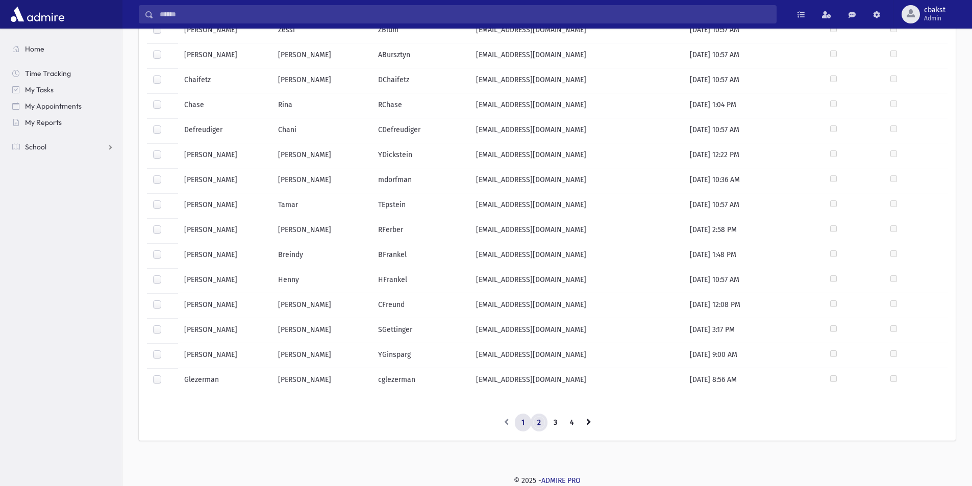
click at [537, 423] on link "2" at bounding box center [539, 423] width 17 height 18
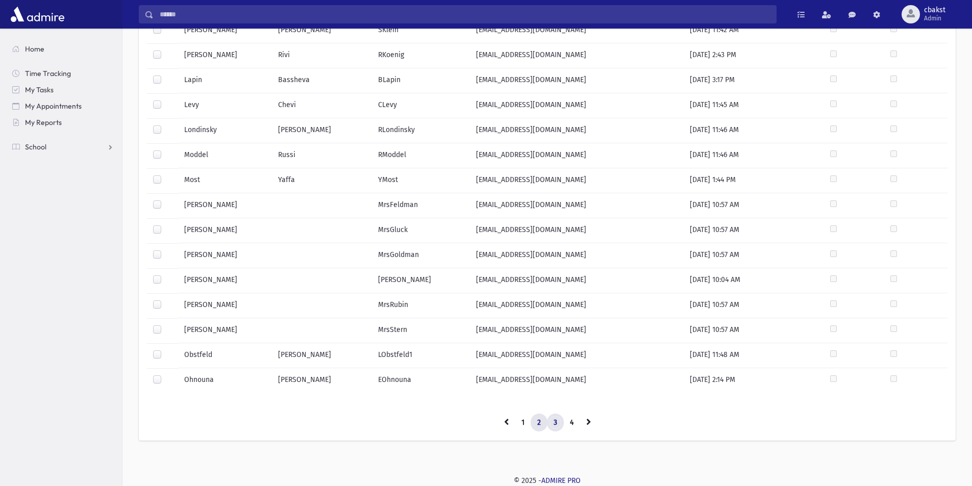
click at [554, 426] on link "3" at bounding box center [555, 423] width 17 height 18
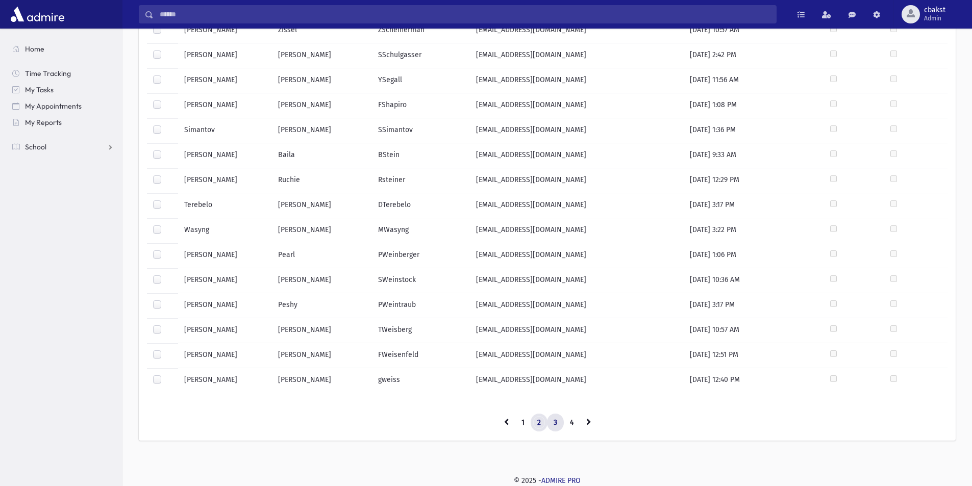
click at [538, 426] on link "2" at bounding box center [539, 423] width 17 height 18
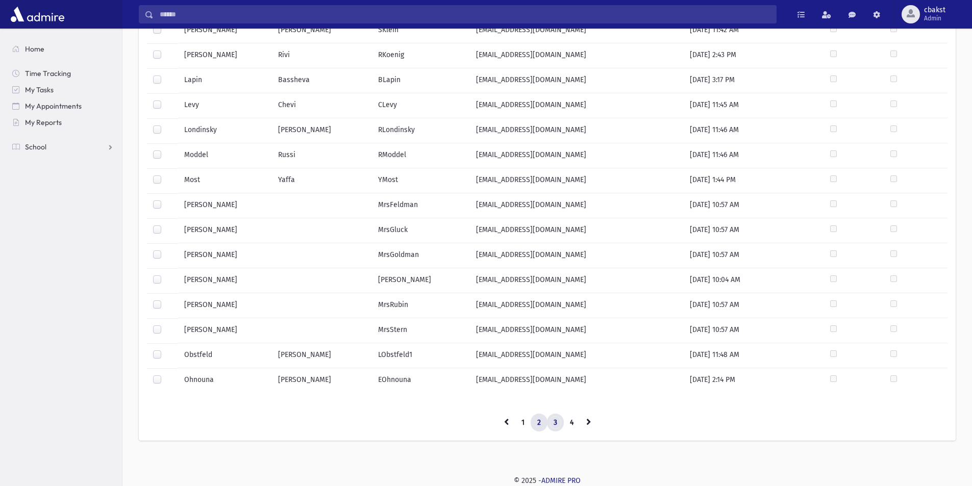
click at [558, 424] on link "3" at bounding box center [555, 423] width 17 height 18
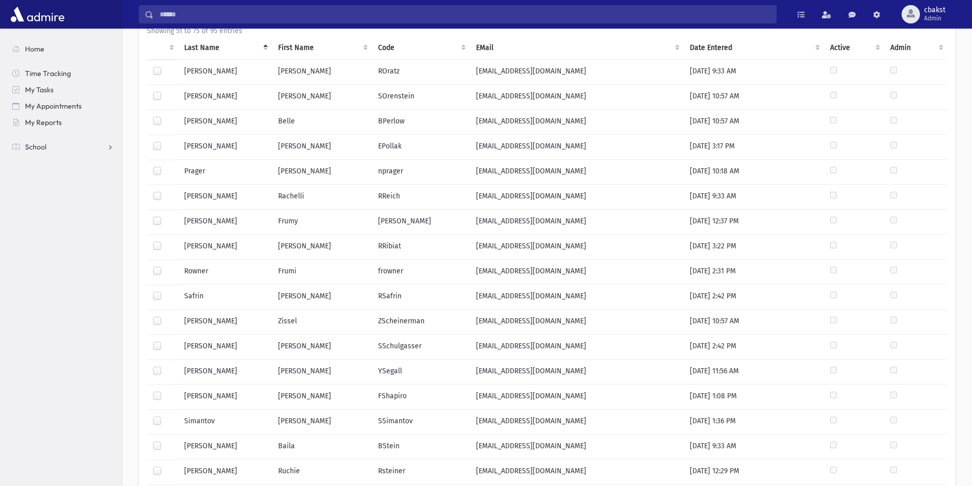
scroll to position [93, 0]
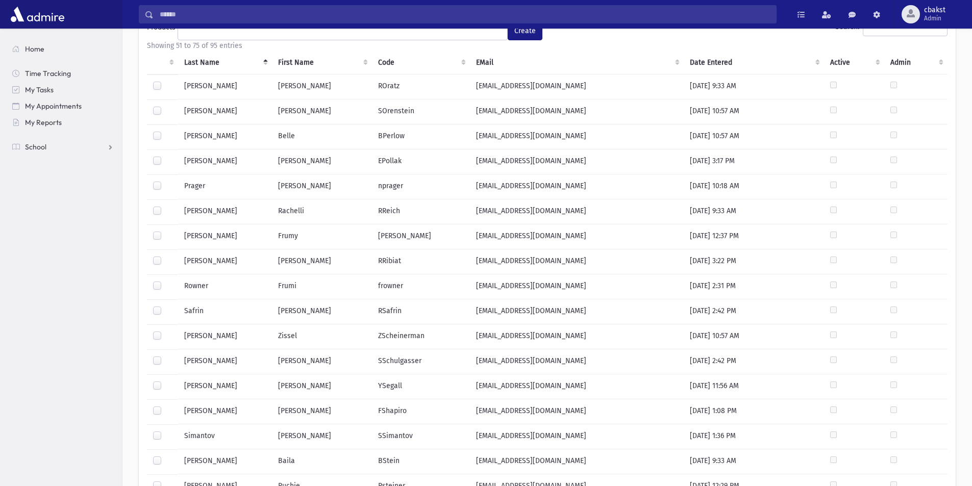
click at [165, 231] on label at bounding box center [165, 231] width 0 height 0
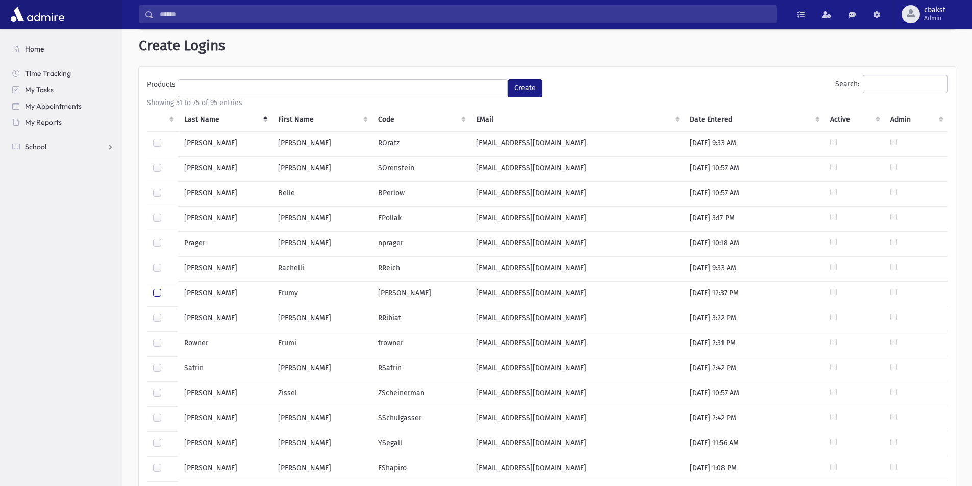
scroll to position [0, 0]
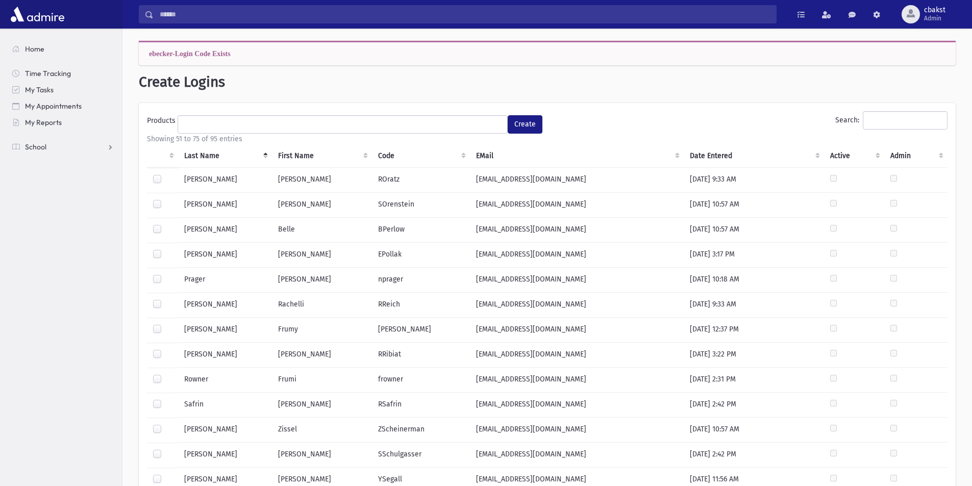
click at [317, 129] on ul at bounding box center [342, 123] width 329 height 15
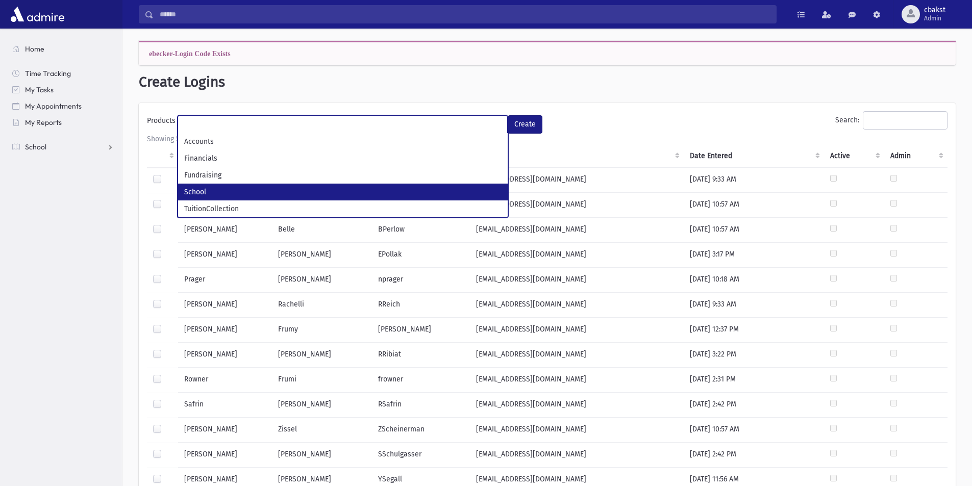
select select "*"
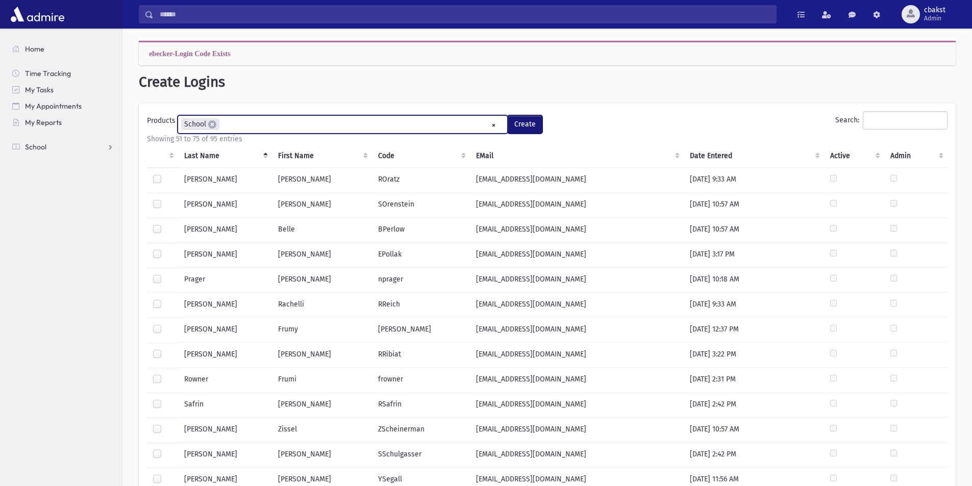
click at [537, 118] on button "Create" at bounding box center [525, 124] width 35 height 18
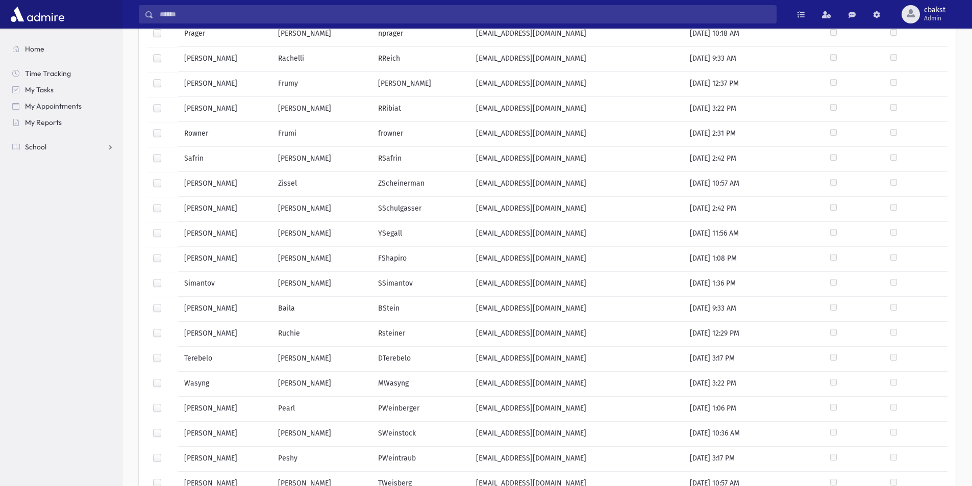
scroll to position [399, 0]
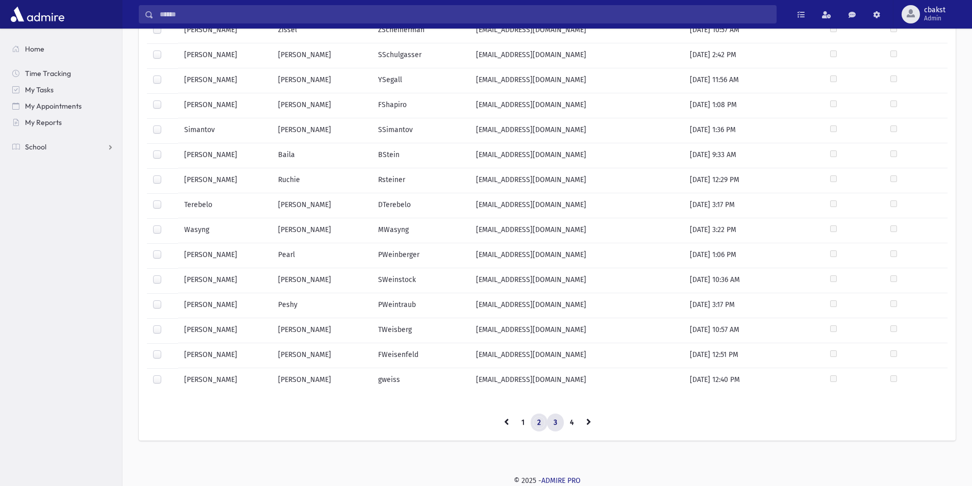
click at [540, 427] on link "2" at bounding box center [539, 423] width 17 height 18
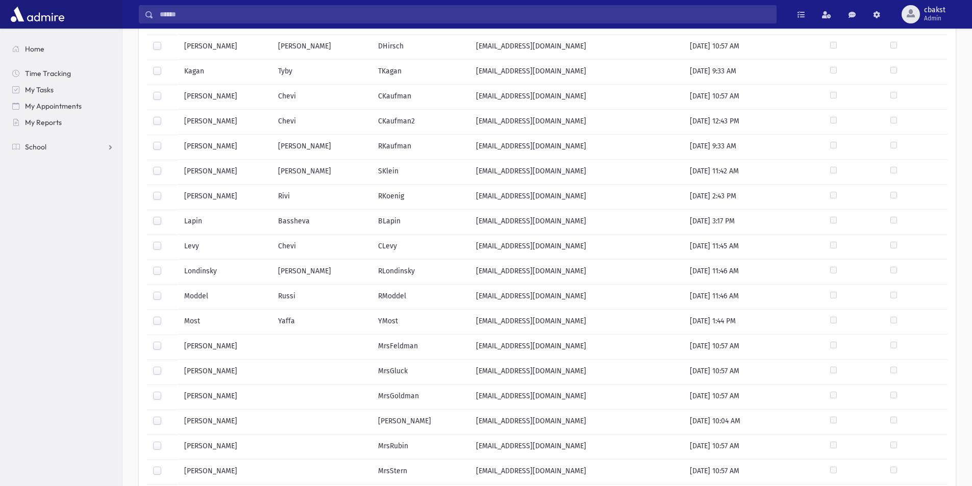
scroll to position [246, 0]
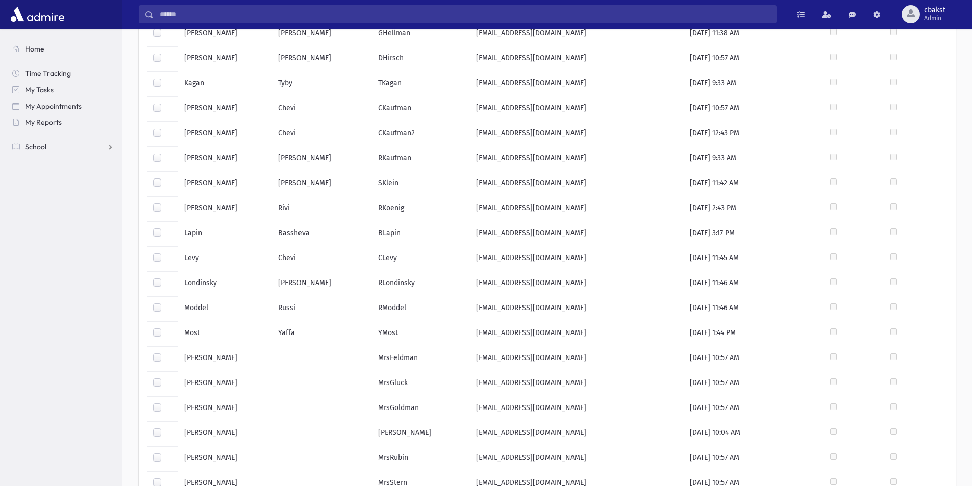
click at [165, 178] on label at bounding box center [165, 178] width 0 height 0
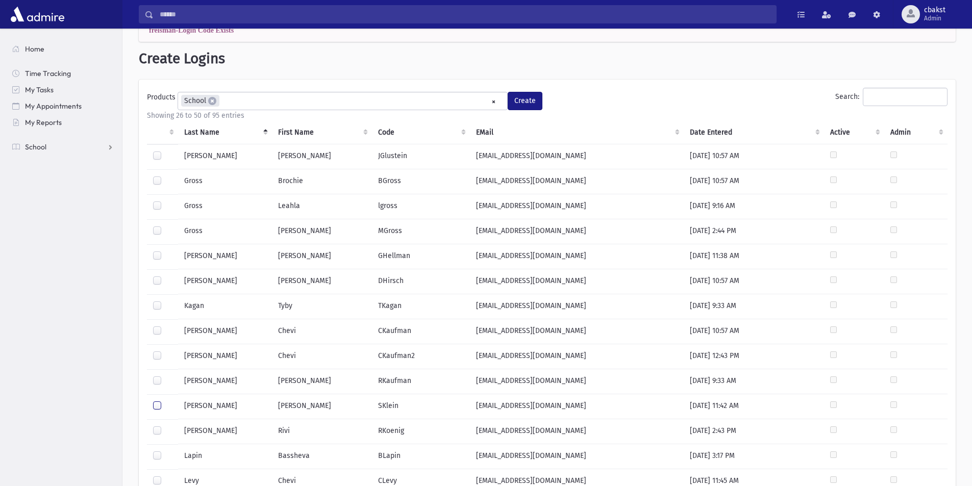
scroll to position [0, 0]
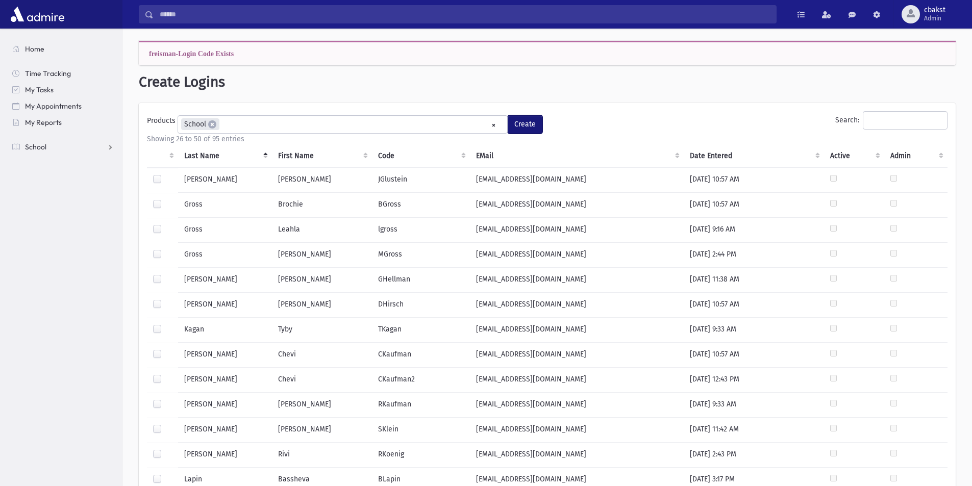
click at [536, 125] on button "Create" at bounding box center [525, 124] width 35 height 18
